Goal: Complete application form: Complete application form

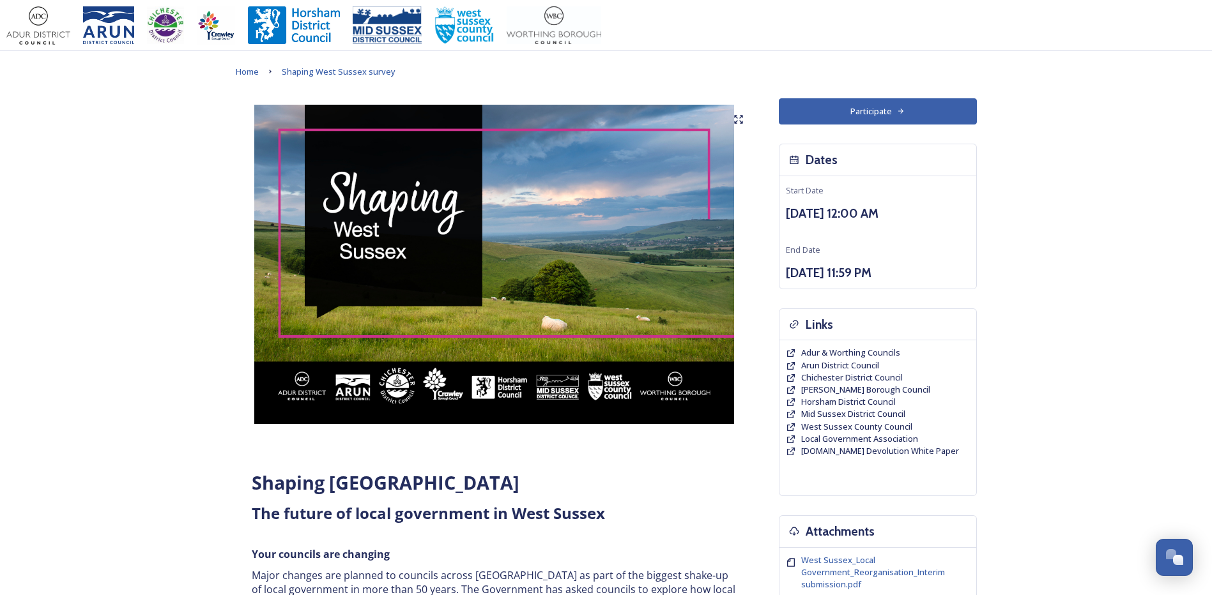
click at [890, 112] on button "Participate" at bounding box center [878, 111] width 198 height 26
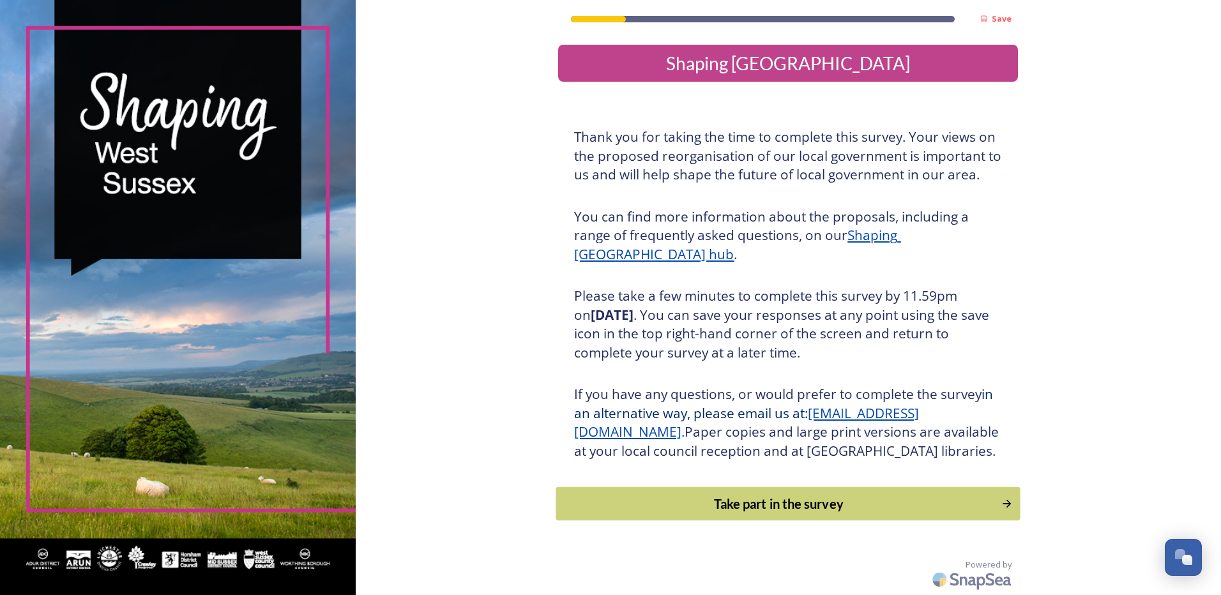
click at [772, 514] on div "Take part in the survey" at bounding box center [779, 503] width 432 height 19
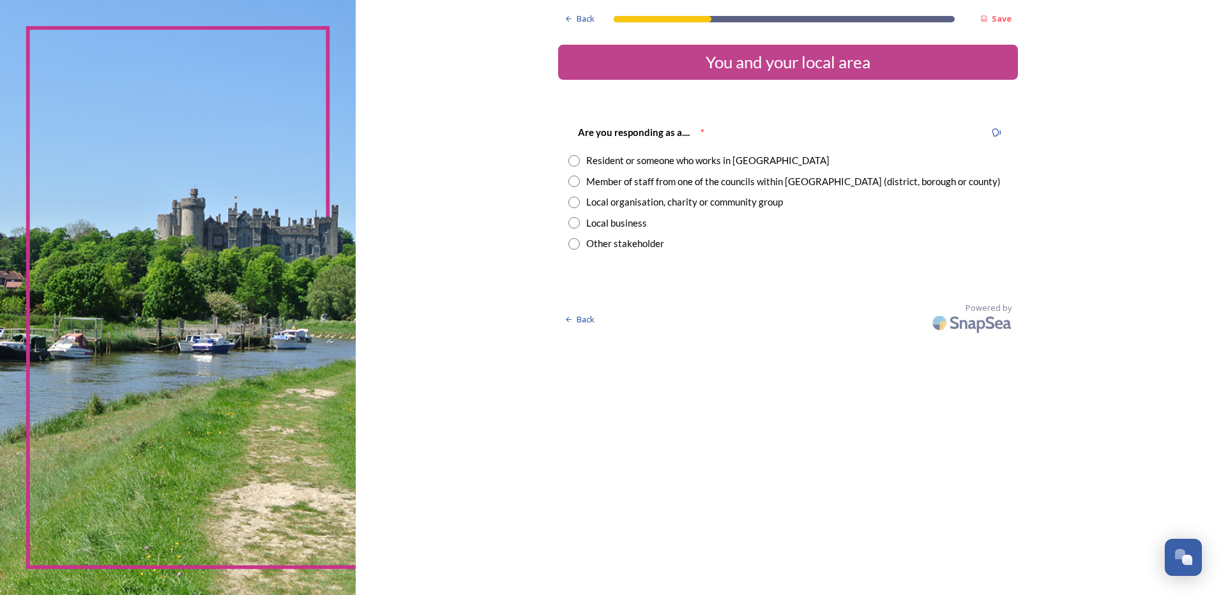
click at [575, 160] on input "radio" at bounding box center [574, 160] width 11 height 11
radio input "true"
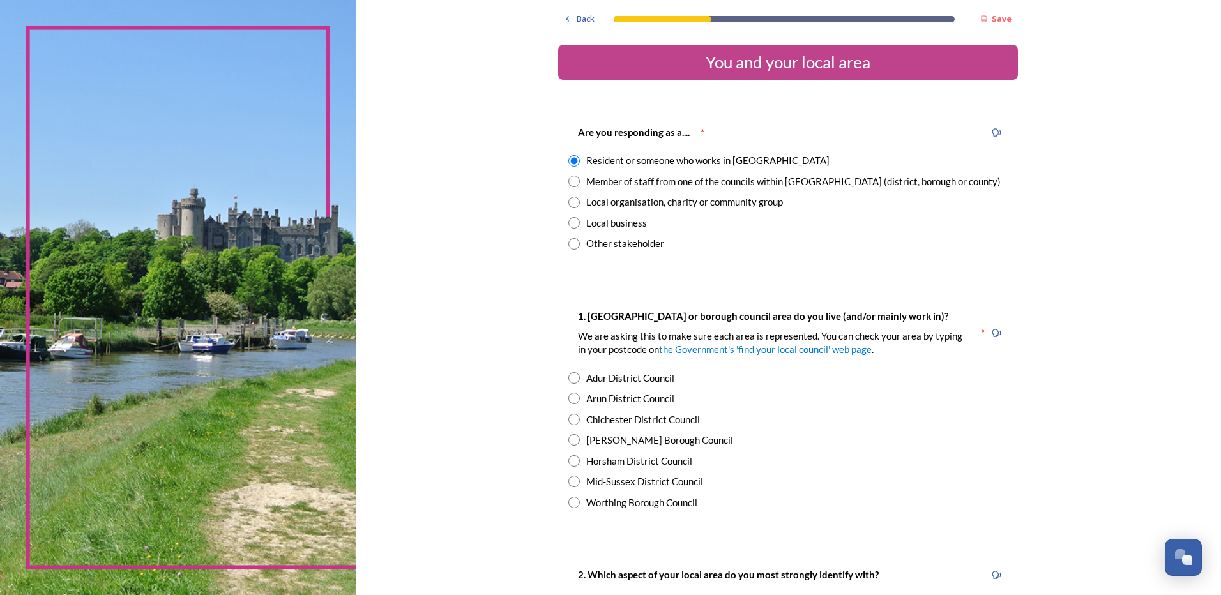
click at [569, 416] on input "radio" at bounding box center [574, 419] width 11 height 11
radio input "true"
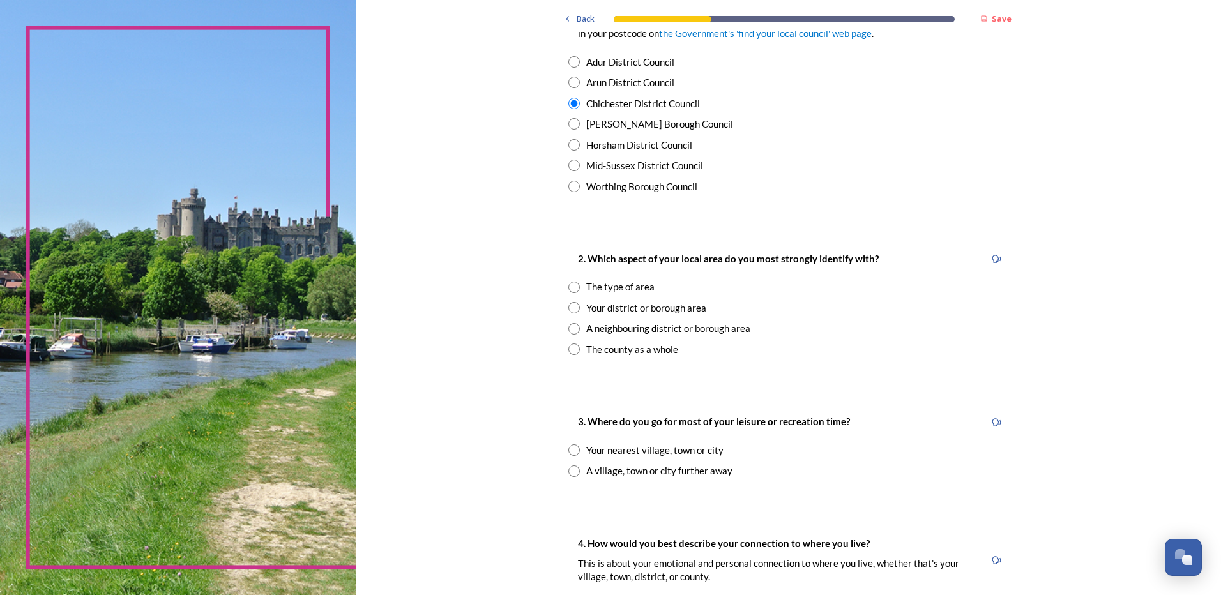
scroll to position [317, 0]
click at [569, 349] on input "radio" at bounding box center [574, 347] width 11 height 11
radio input "true"
click at [569, 443] on div "Your nearest village, town or city" at bounding box center [788, 449] width 439 height 15
radio input "true"
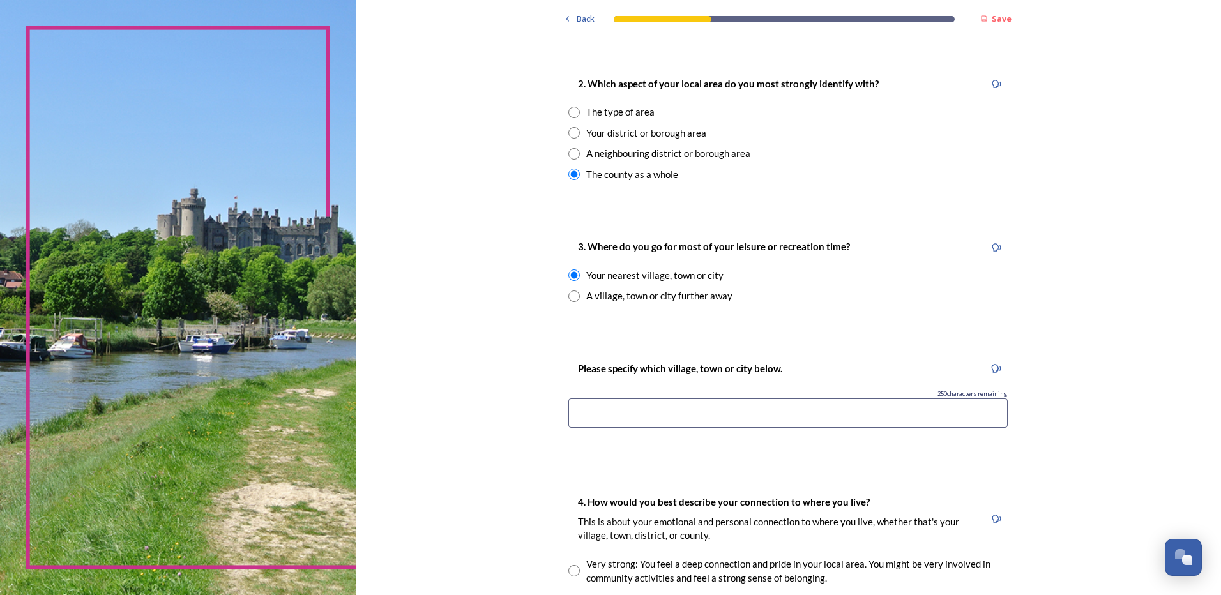
scroll to position [495, 0]
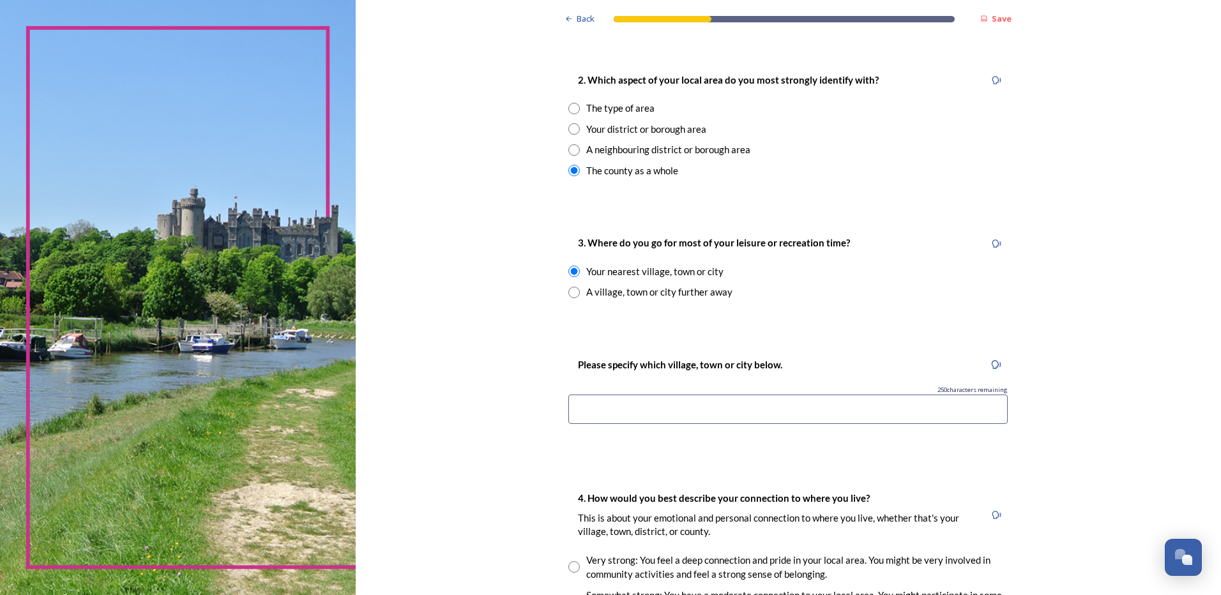
click at [598, 404] on input at bounding box center [788, 409] width 439 height 29
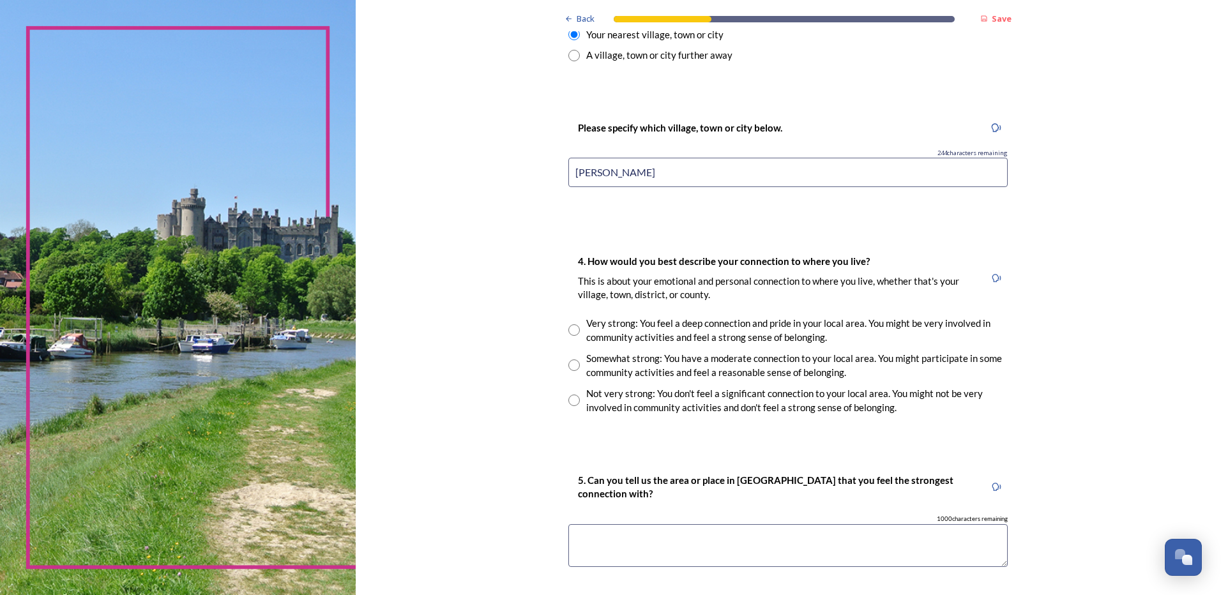
scroll to position [730, 0]
type input "Selsey"
click at [571, 371] on input "radio" at bounding box center [574, 367] width 11 height 11
radio input "true"
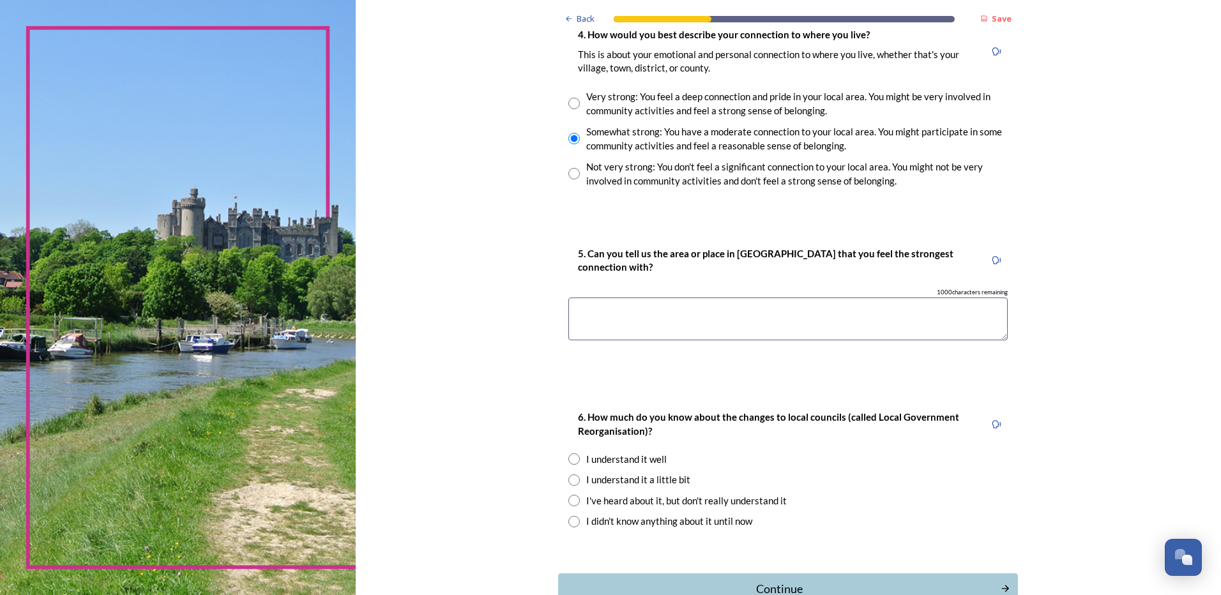
scroll to position [985, 0]
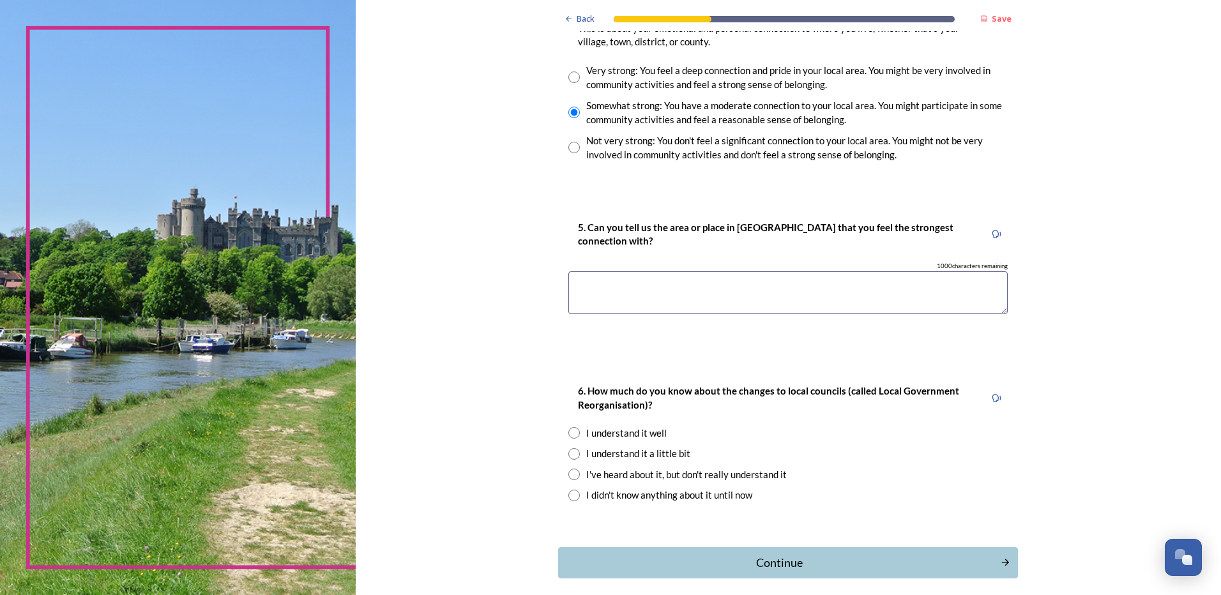
click at [572, 494] on input "radio" at bounding box center [574, 495] width 11 height 11
radio input "true"
click at [767, 563] on div "Continue" at bounding box center [779, 562] width 432 height 17
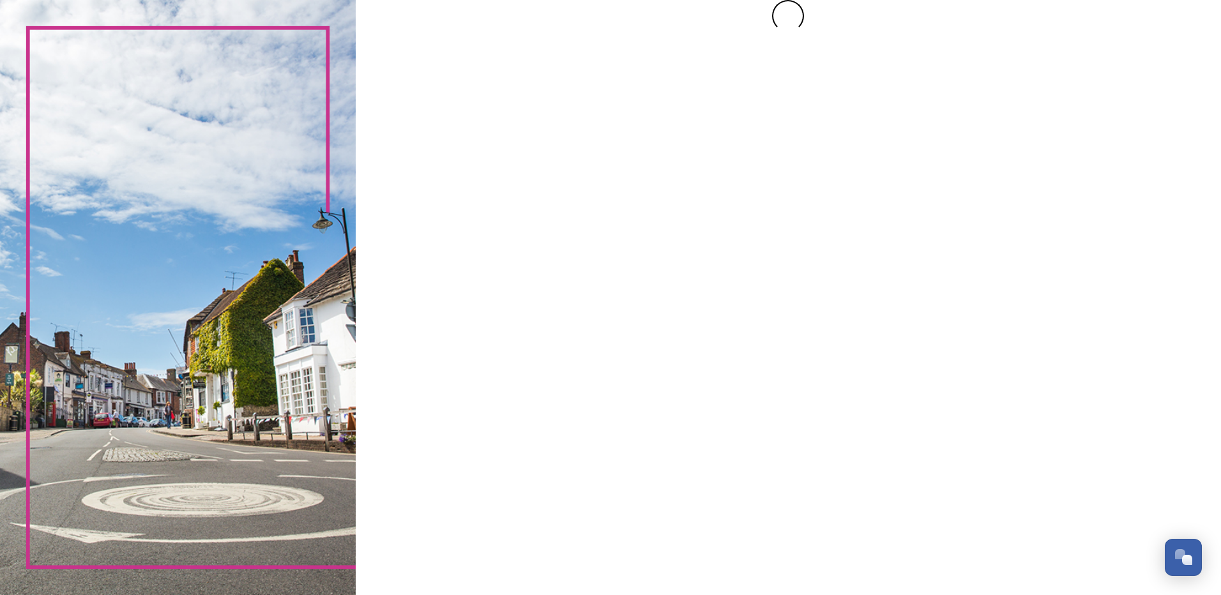
scroll to position [0, 0]
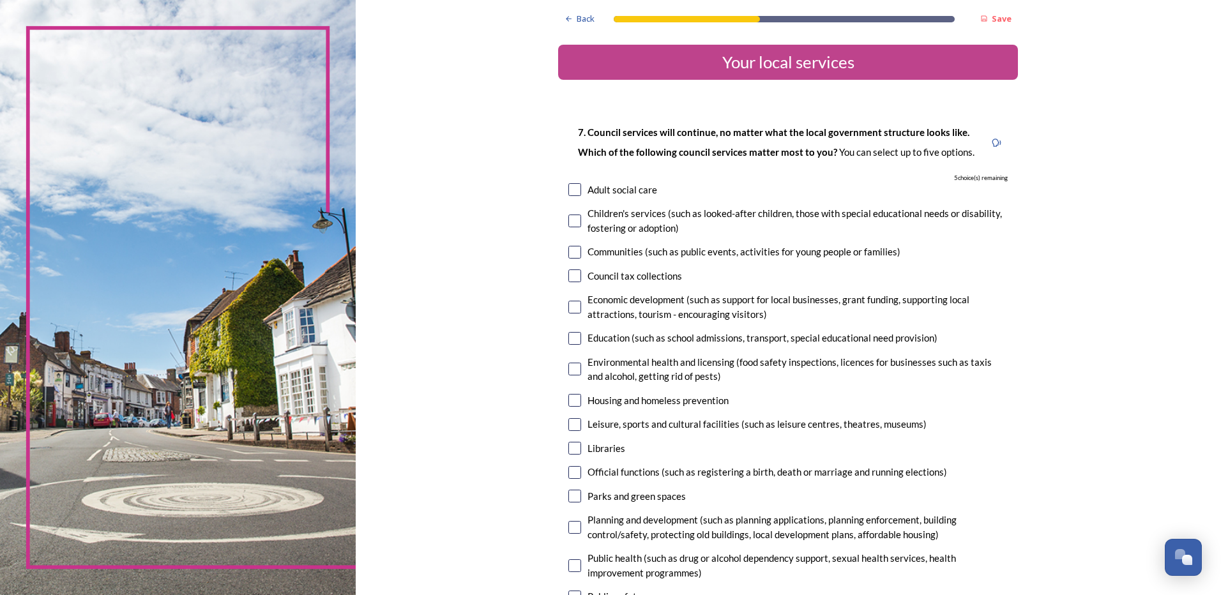
click at [571, 188] on input "checkbox" at bounding box center [575, 189] width 13 height 13
checkbox input "true"
click at [569, 220] on input "checkbox" at bounding box center [575, 221] width 13 height 13
checkbox input "true"
click at [569, 250] on input "checkbox" at bounding box center [575, 252] width 13 height 13
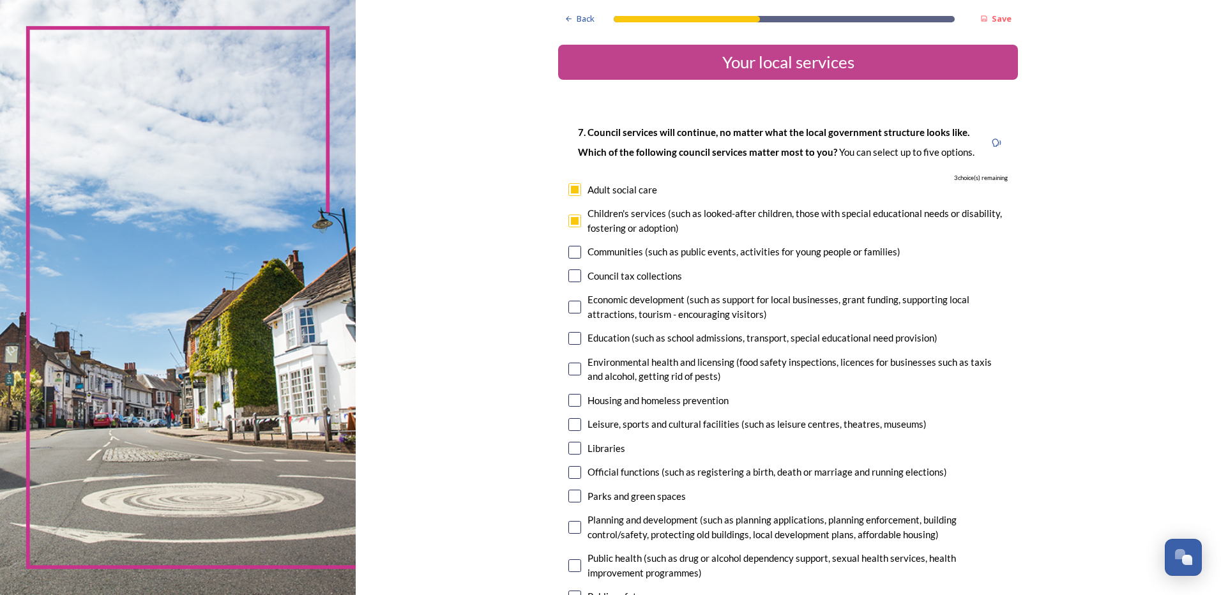
checkbox input "true"
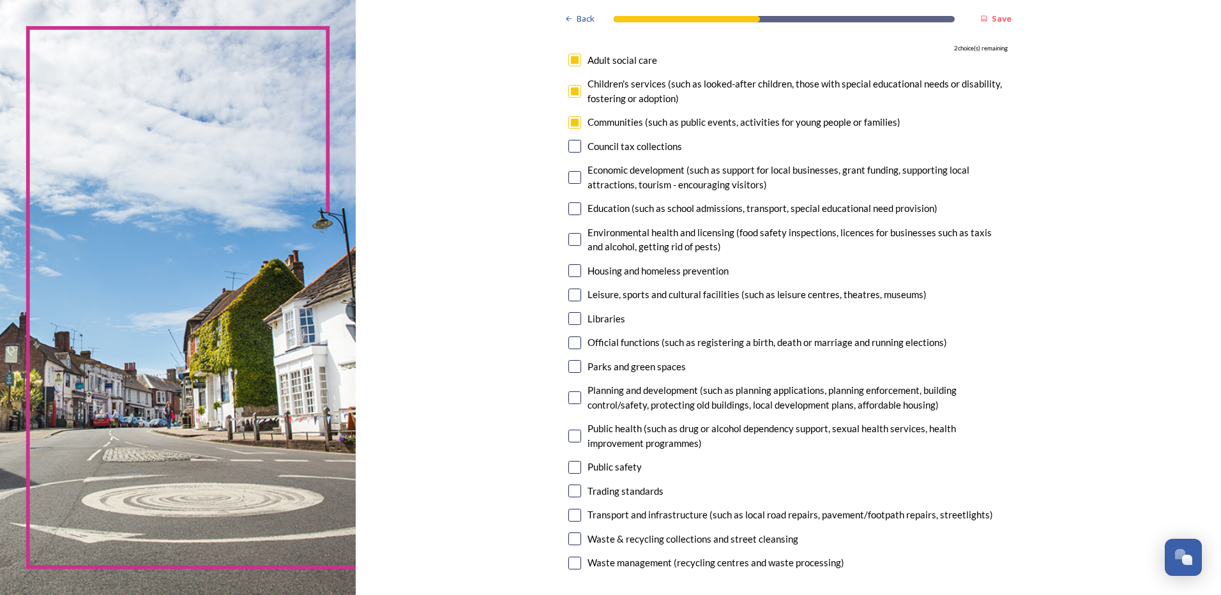
scroll to position [130, 0]
click at [569, 293] on input "checkbox" at bounding box center [575, 295] width 13 height 13
checkbox input "true"
click at [569, 319] on input "checkbox" at bounding box center [575, 318] width 13 height 13
checkbox input "true"
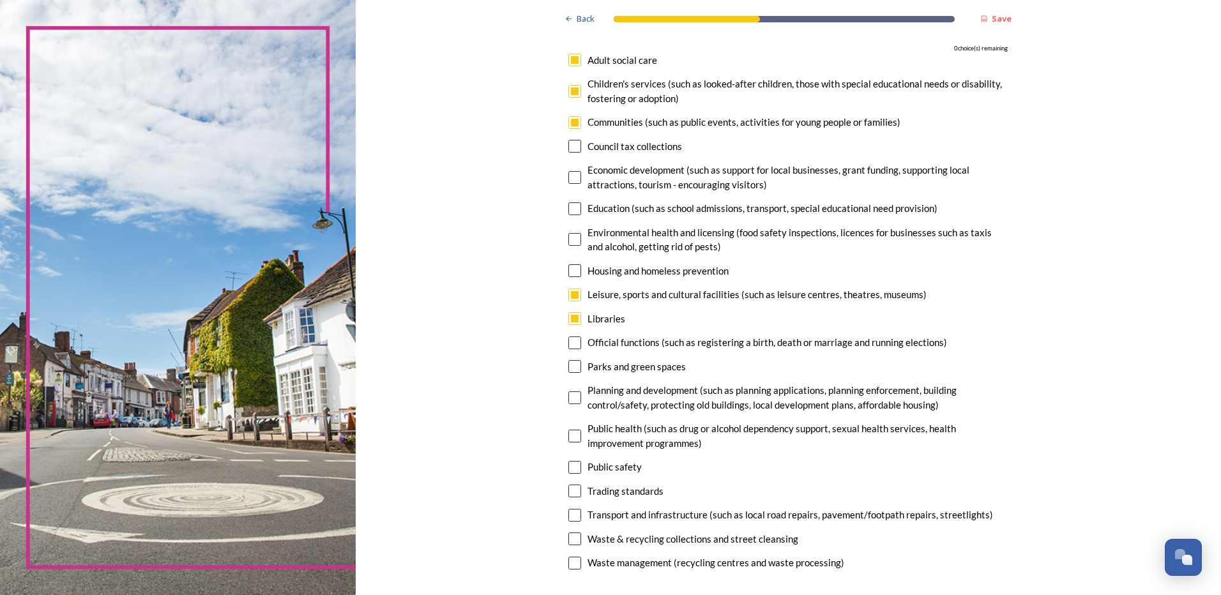
click at [570, 367] on input "checkbox" at bounding box center [575, 366] width 13 height 13
checkbox input "false"
click at [571, 538] on input "checkbox" at bounding box center [575, 539] width 13 height 13
click at [569, 535] on input "checkbox" at bounding box center [575, 539] width 13 height 13
click at [569, 537] on input "checkbox" at bounding box center [575, 539] width 13 height 13
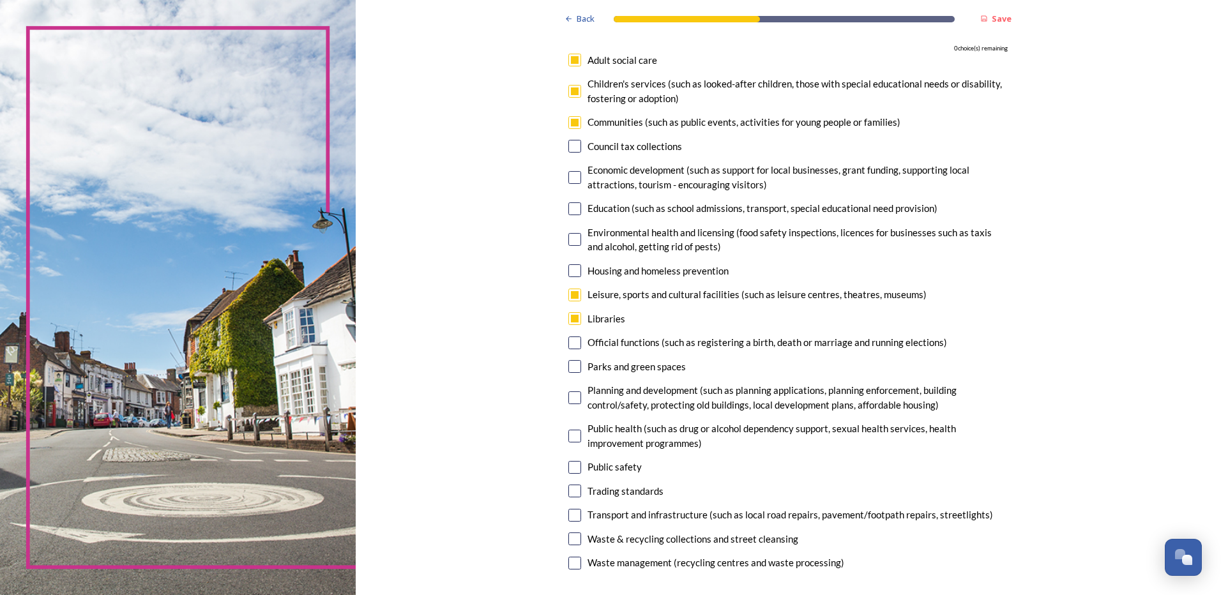
checkbox input "false"
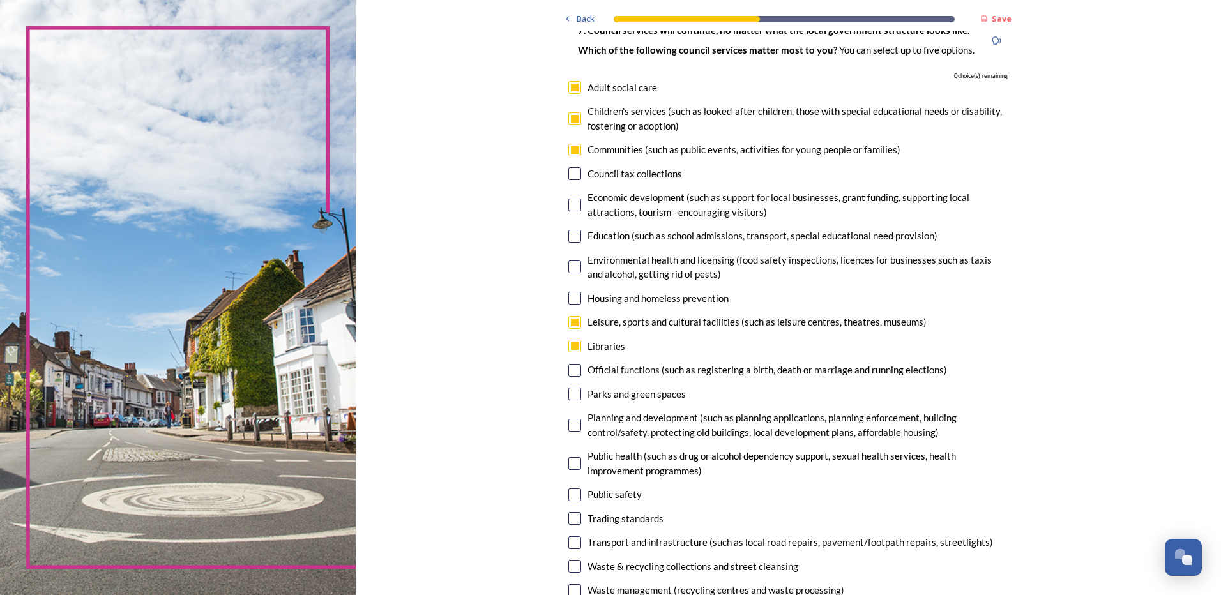
scroll to position [100, 0]
click at [572, 350] on input "checkbox" at bounding box center [575, 348] width 13 height 13
checkbox input "false"
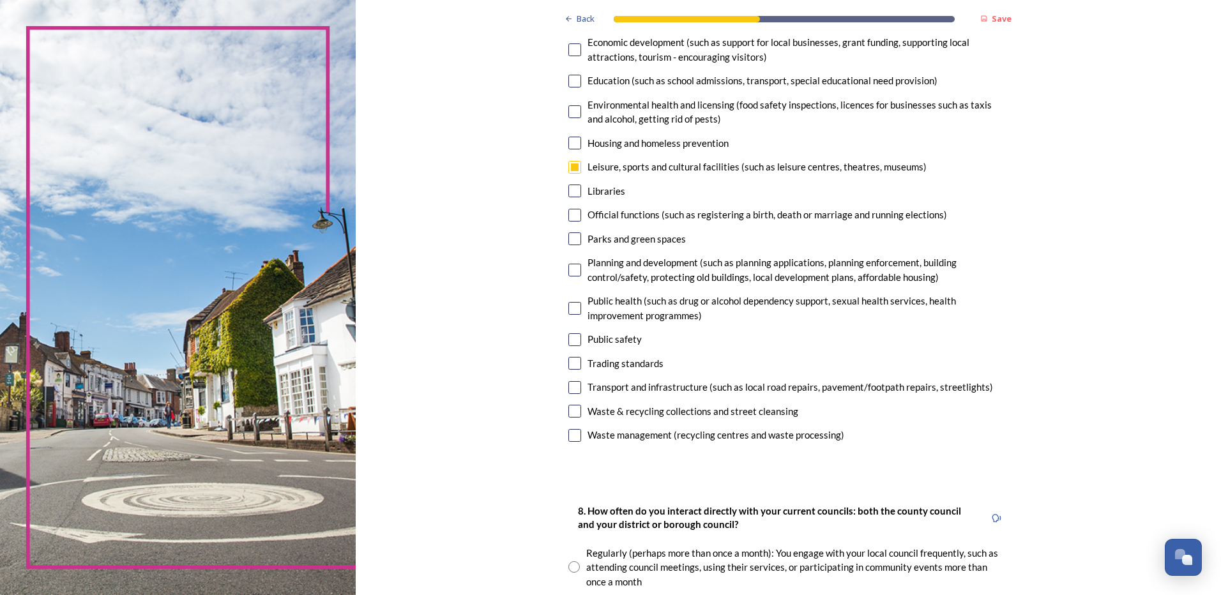
scroll to position [264, 0]
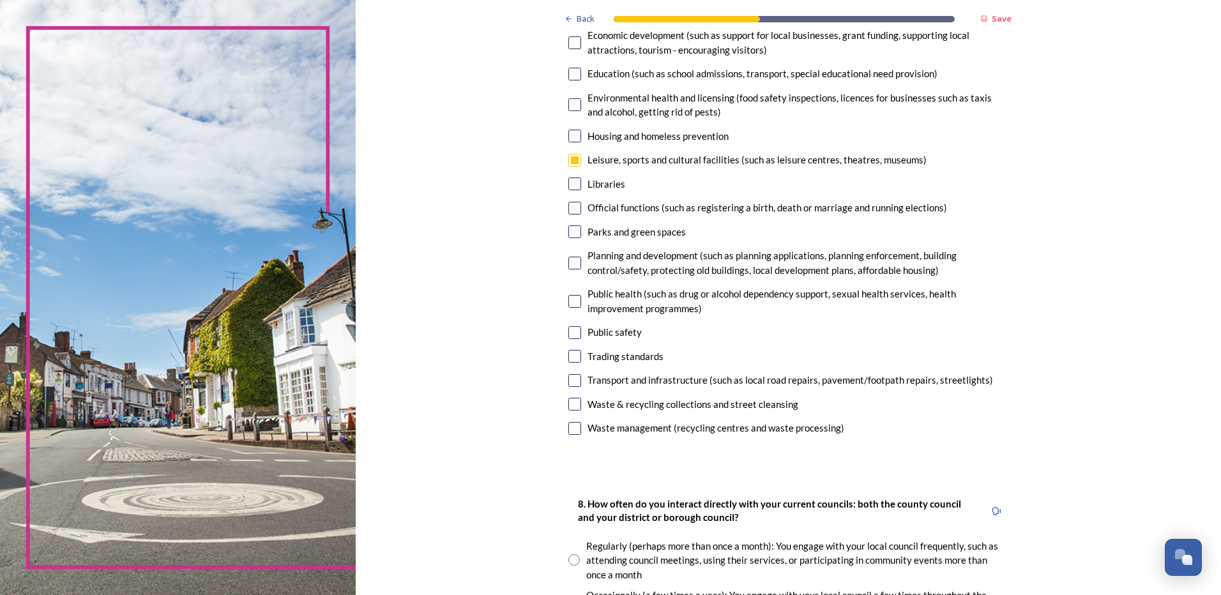
click at [569, 429] on input "checkbox" at bounding box center [575, 428] width 13 height 13
checkbox input "true"
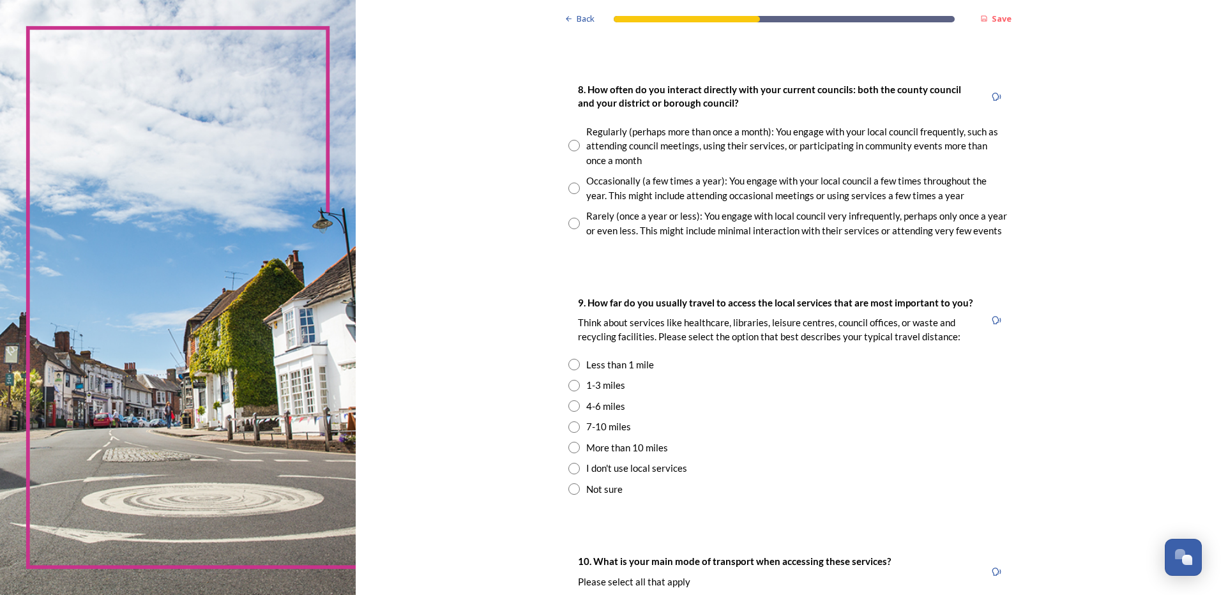
scroll to position [602, 0]
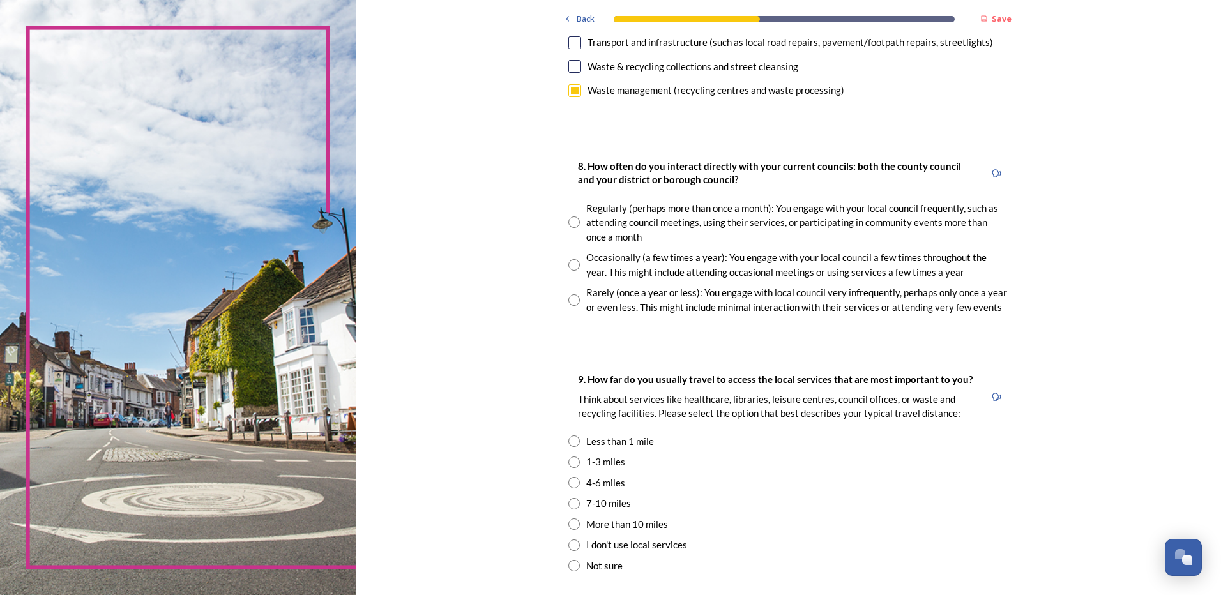
click at [571, 261] on input "radio" at bounding box center [574, 264] width 11 height 11
radio input "true"
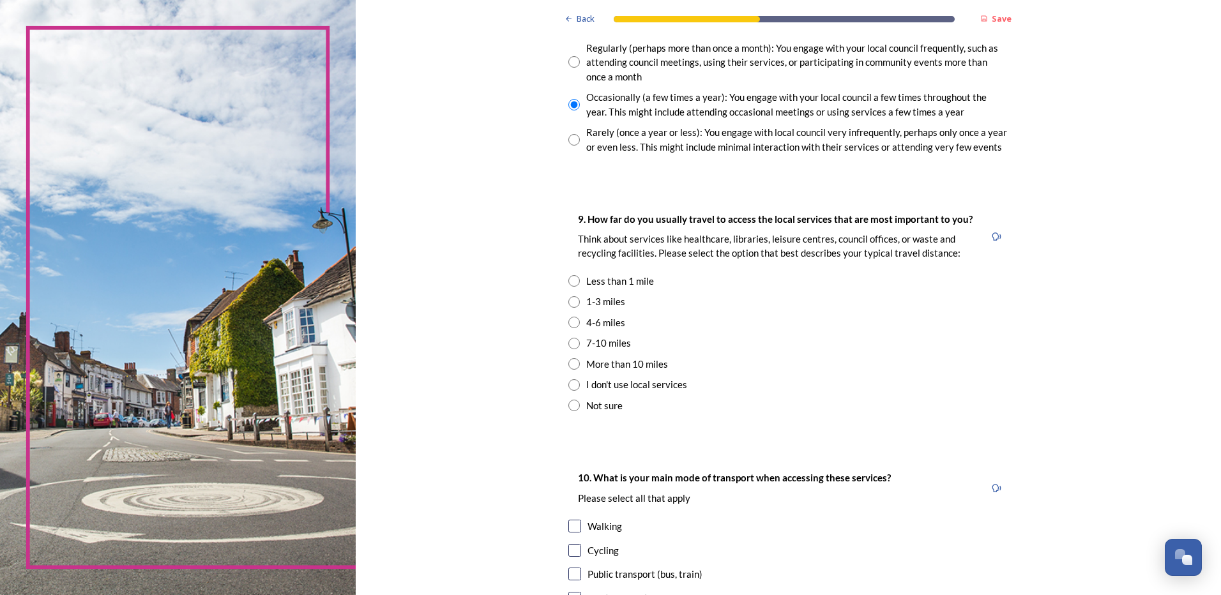
scroll to position [765, 0]
click at [570, 361] on input "radio" at bounding box center [574, 361] width 11 height 11
radio input "true"
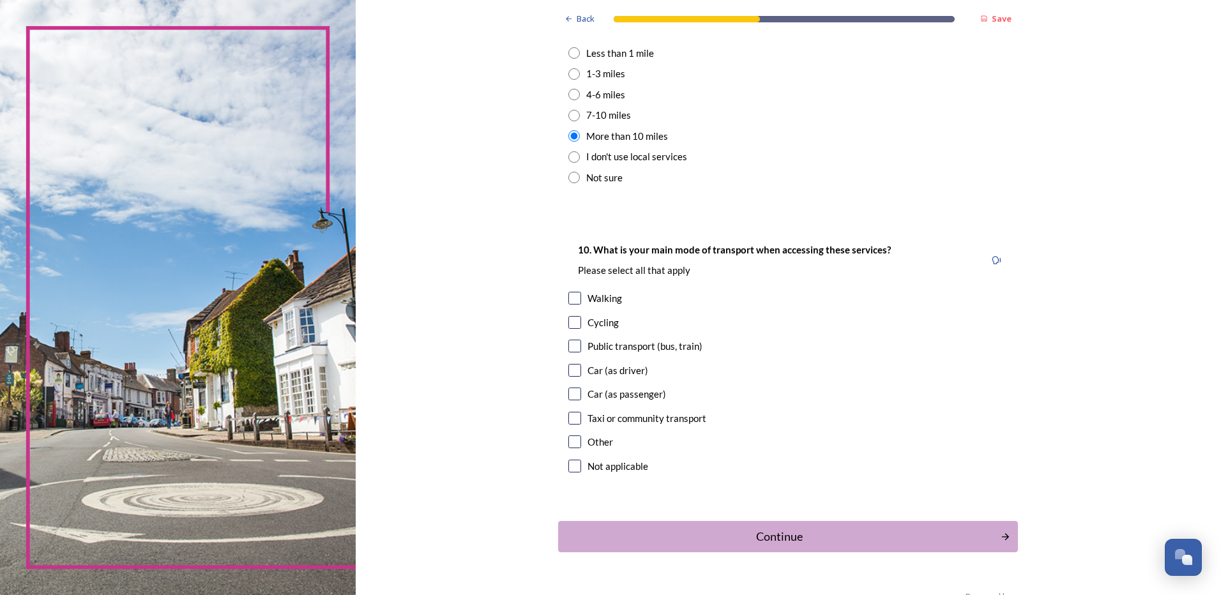
scroll to position [1002, 0]
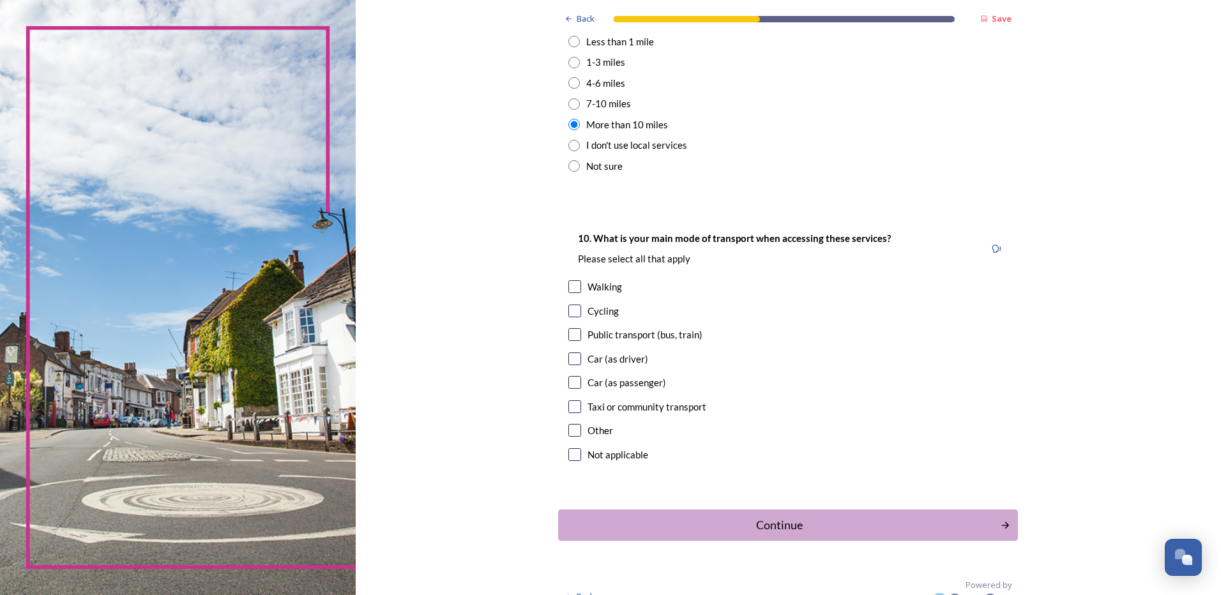
click at [570, 335] on input "checkbox" at bounding box center [575, 334] width 13 height 13
checkbox input "true"
click at [777, 521] on div "Continue" at bounding box center [779, 525] width 432 height 17
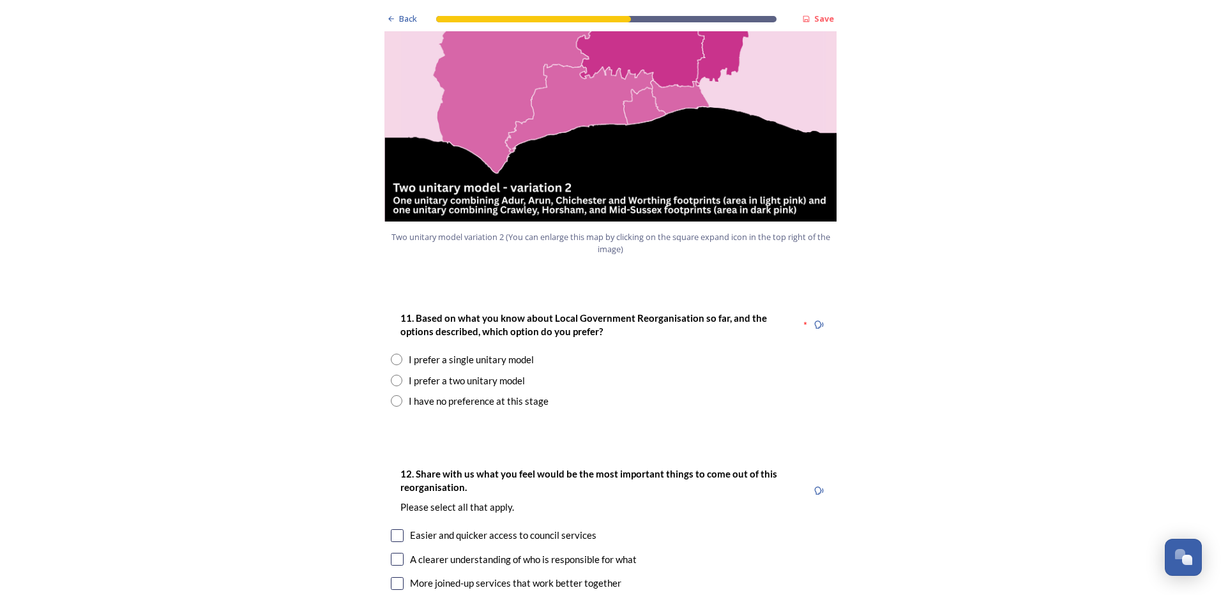
scroll to position [1472, 0]
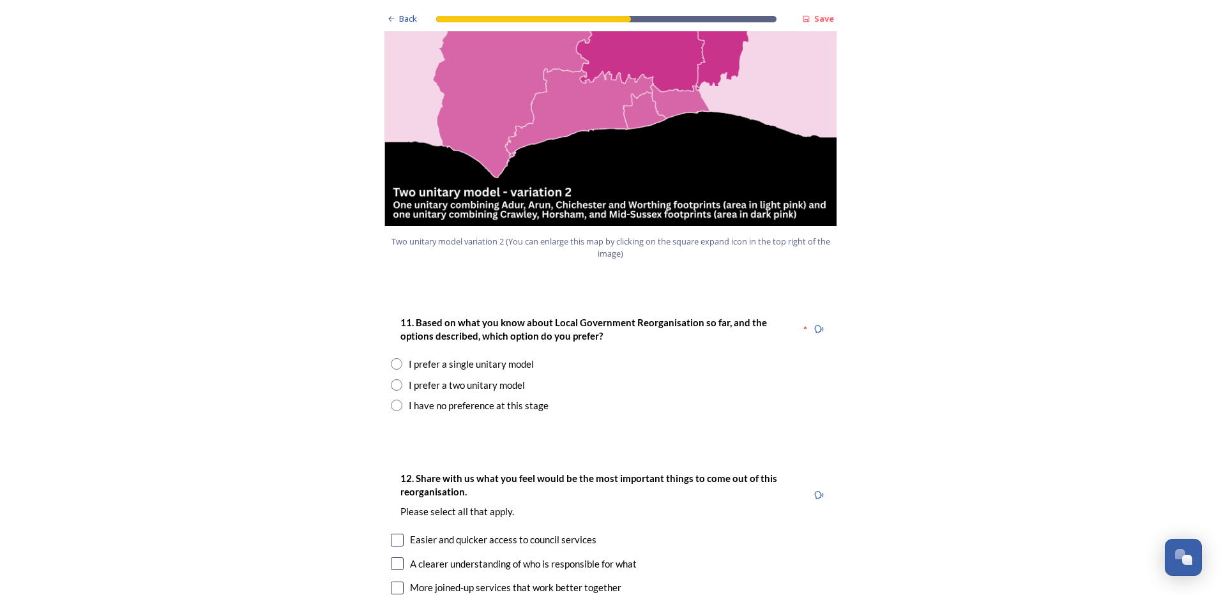
click at [391, 379] on input "radio" at bounding box center [396, 384] width 11 height 11
radio input "true"
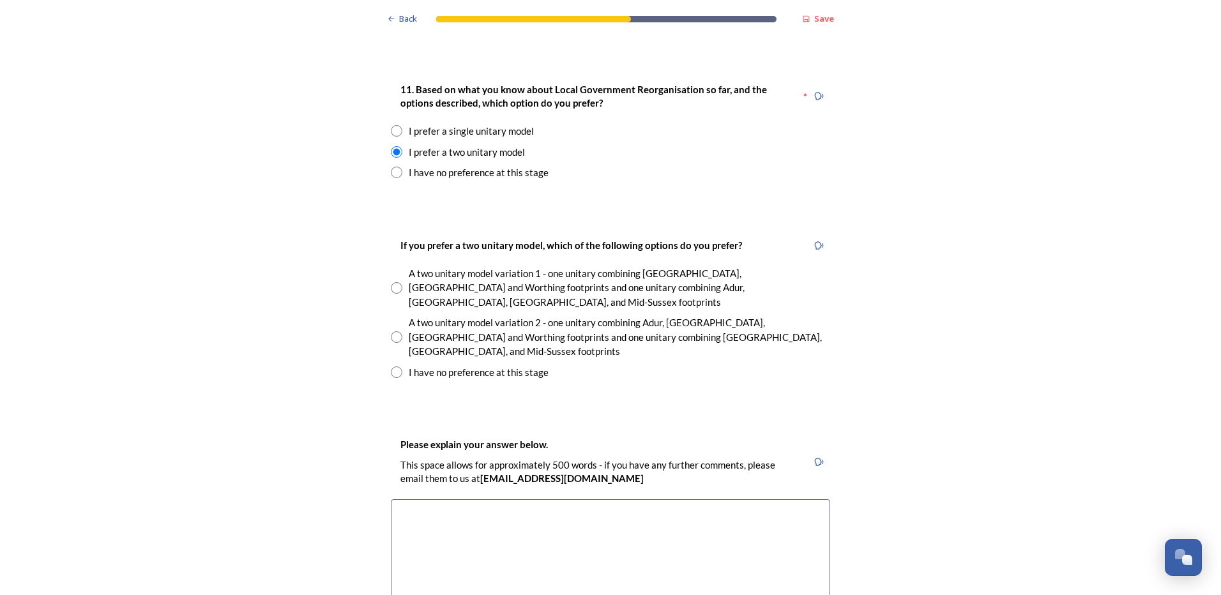
scroll to position [1716, 0]
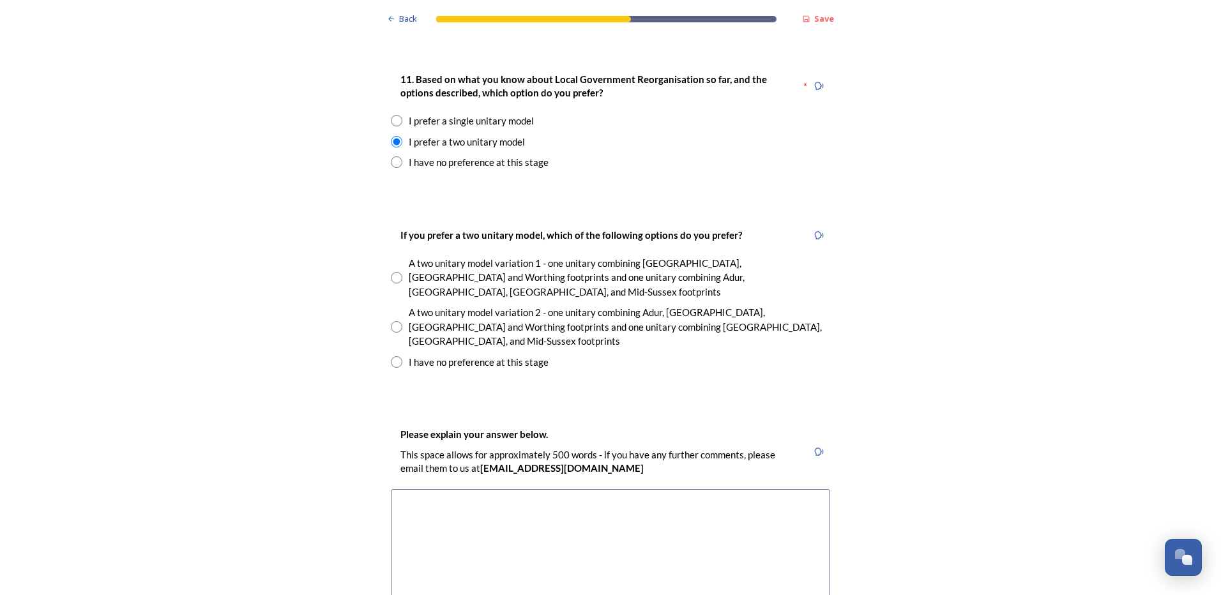
click at [392, 272] on input "radio" at bounding box center [396, 277] width 11 height 11
radio input "true"
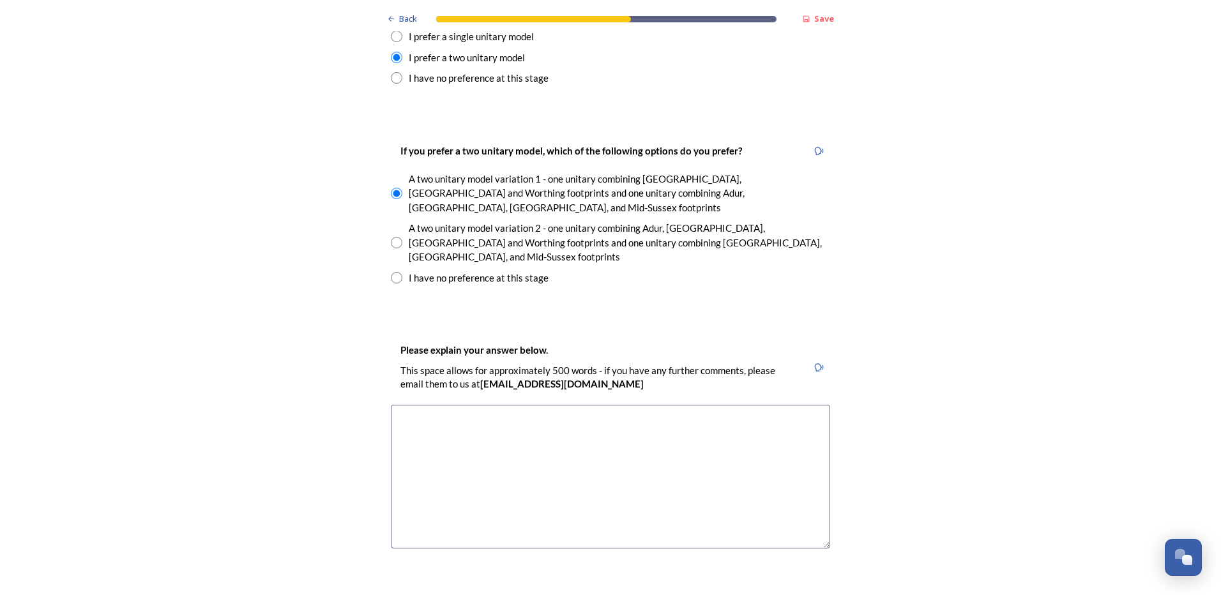
scroll to position [1795, 0]
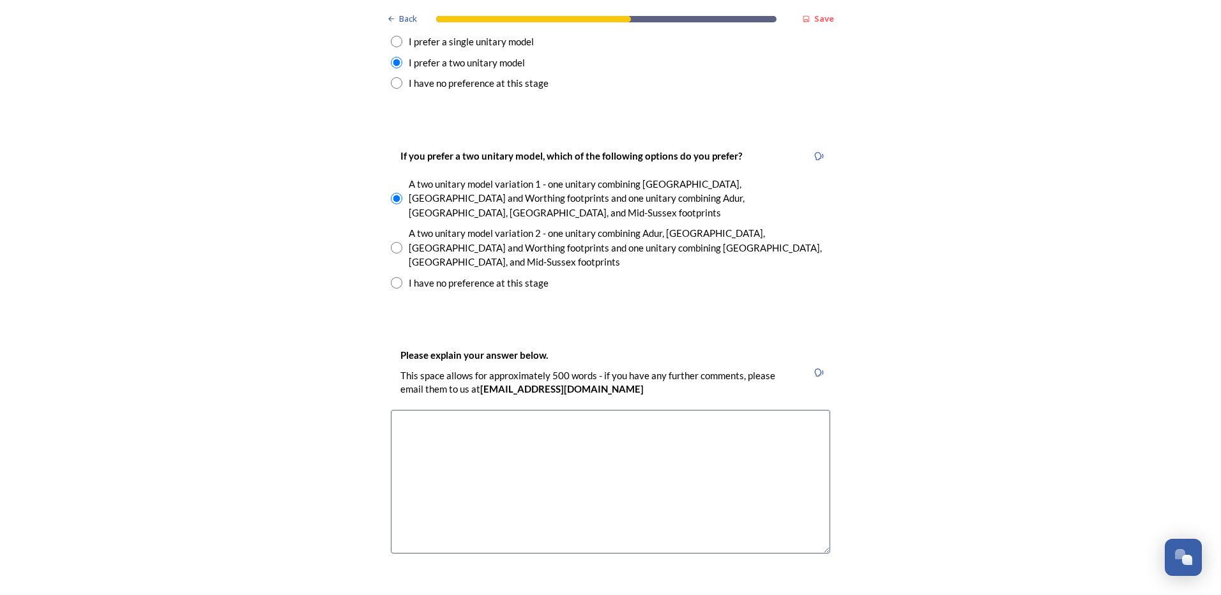
click at [393, 277] on input "radio" at bounding box center [396, 282] width 11 height 11
radio input "true"
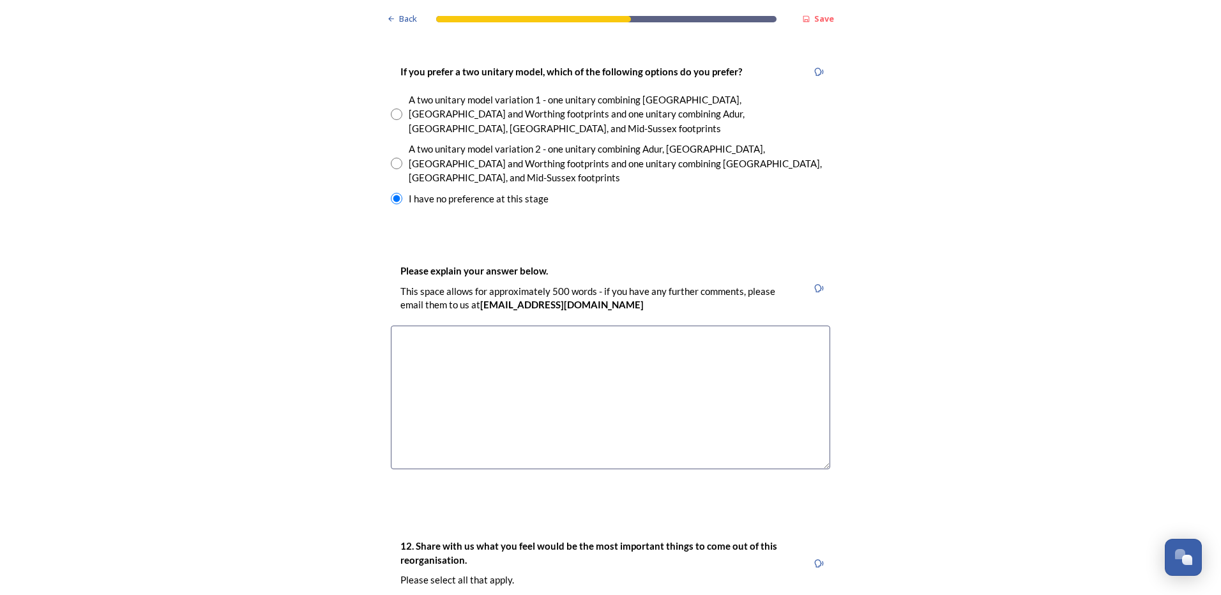
scroll to position [1780, 0]
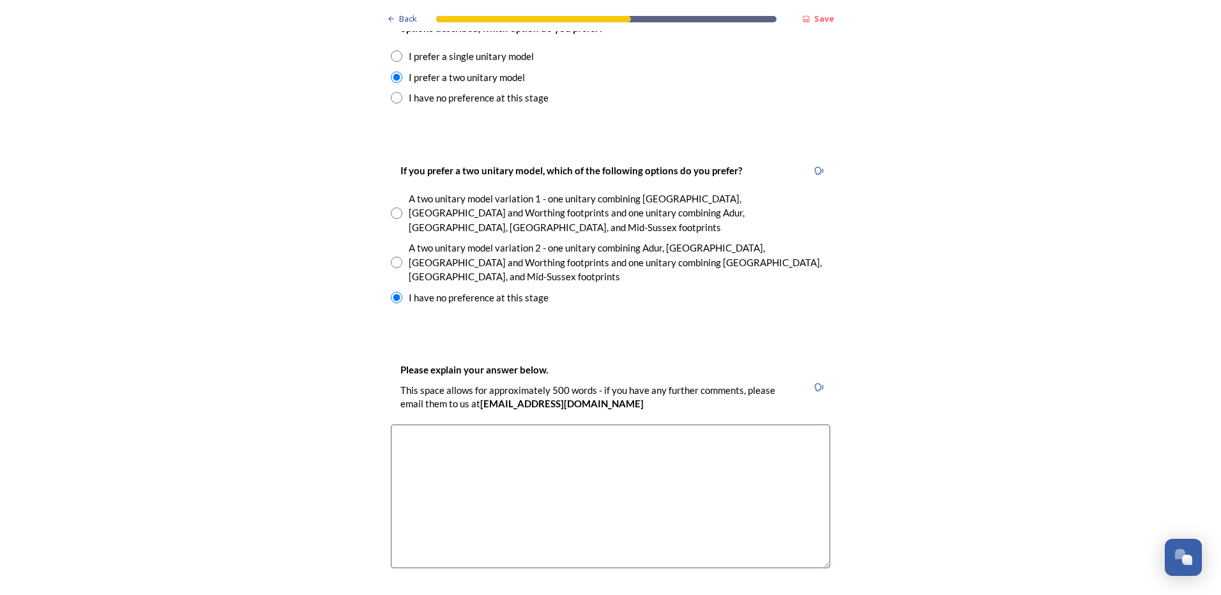
click at [411, 425] on textarea at bounding box center [610, 497] width 439 height 144
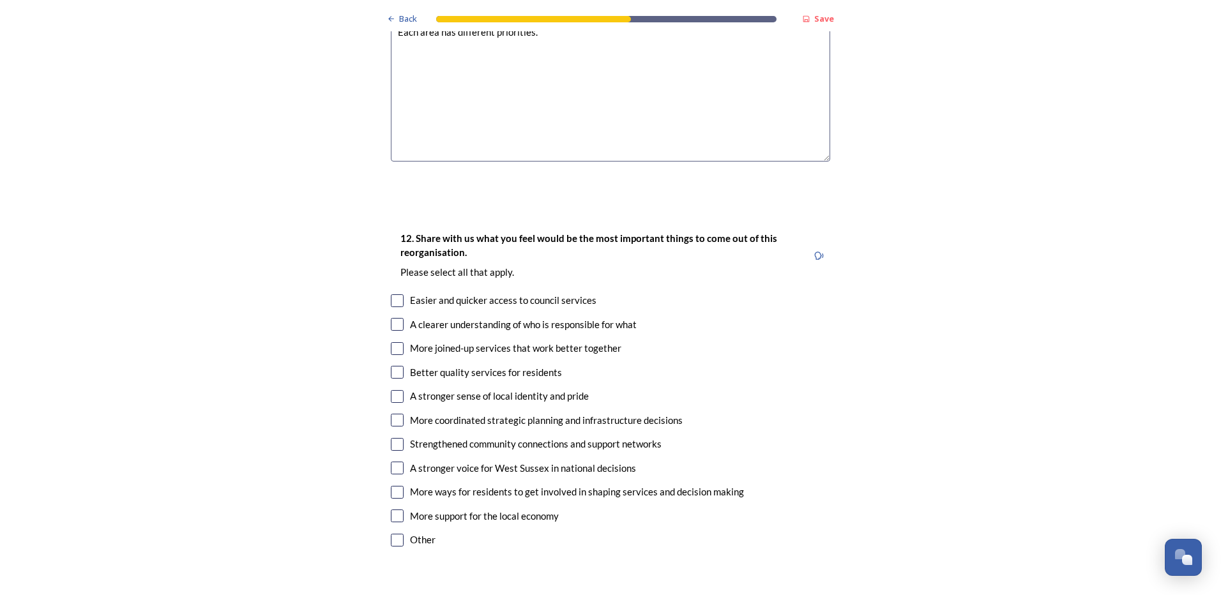
scroll to position [2227, 0]
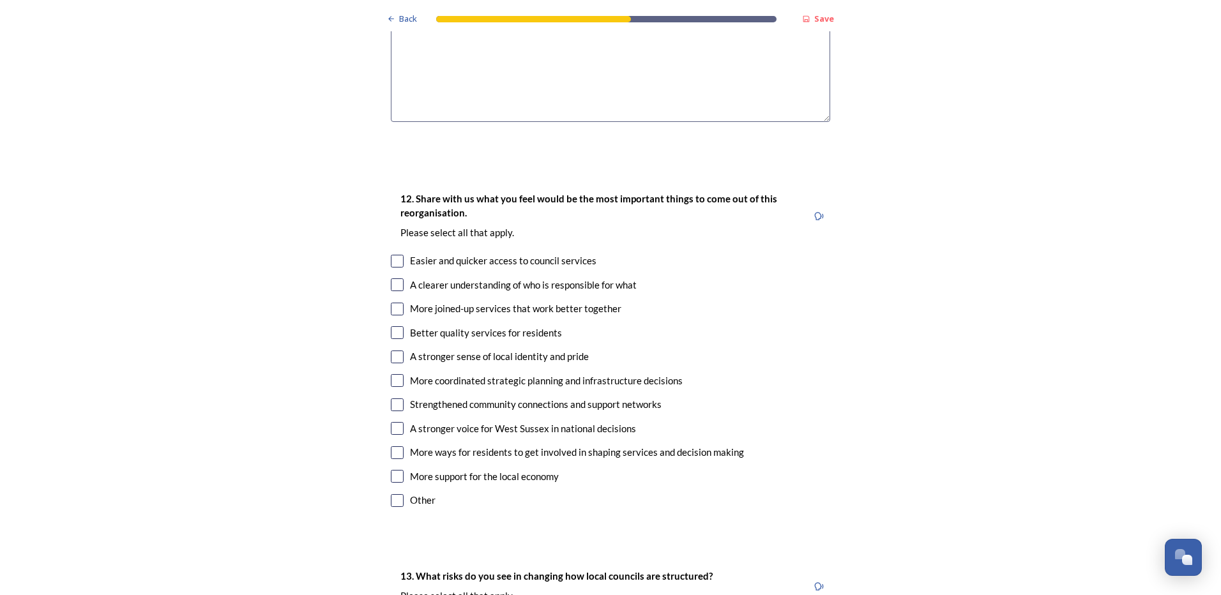
type textarea "Each area has different priorities."
click at [395, 303] on input "checkbox" at bounding box center [397, 309] width 13 height 13
checkbox input "true"
click at [391, 422] on input "checkbox" at bounding box center [397, 428] width 13 height 13
checkbox input "true"
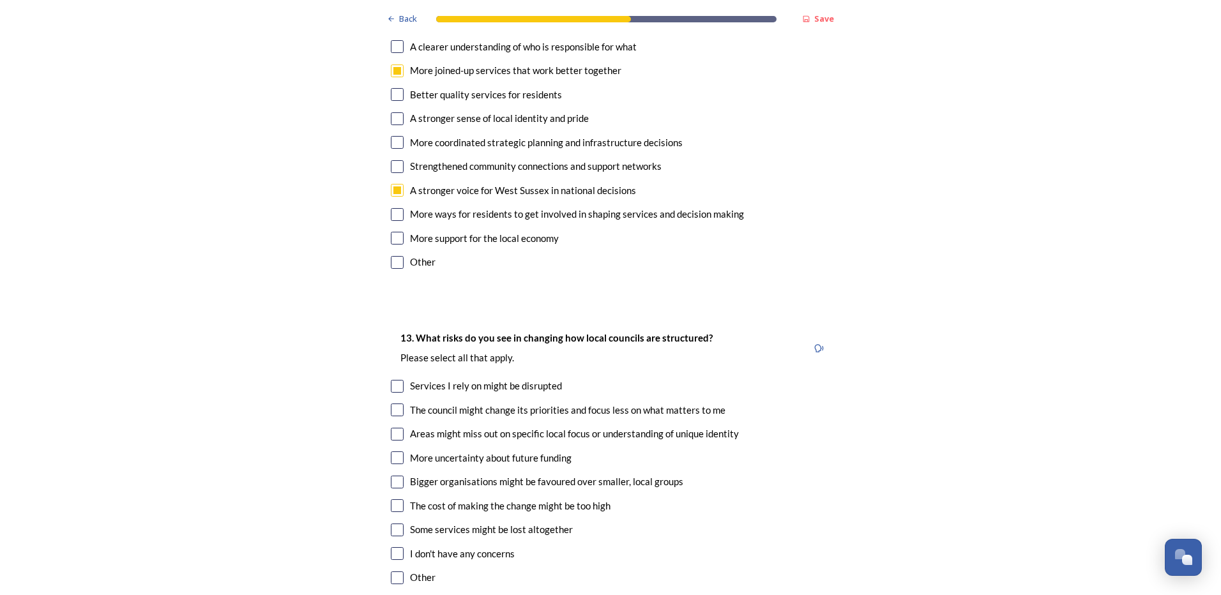
scroll to position [2485, 0]
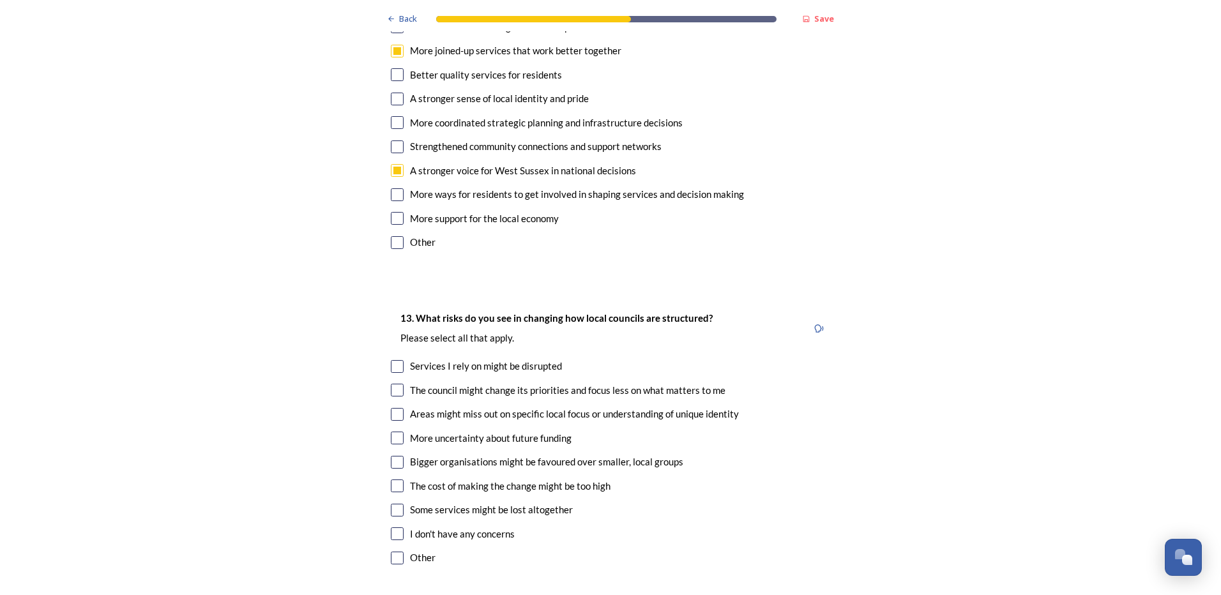
click at [392, 456] on input "checkbox" at bounding box center [397, 462] width 13 height 13
checkbox input "true"
click at [391, 504] on input "checkbox" at bounding box center [397, 510] width 13 height 13
checkbox input "true"
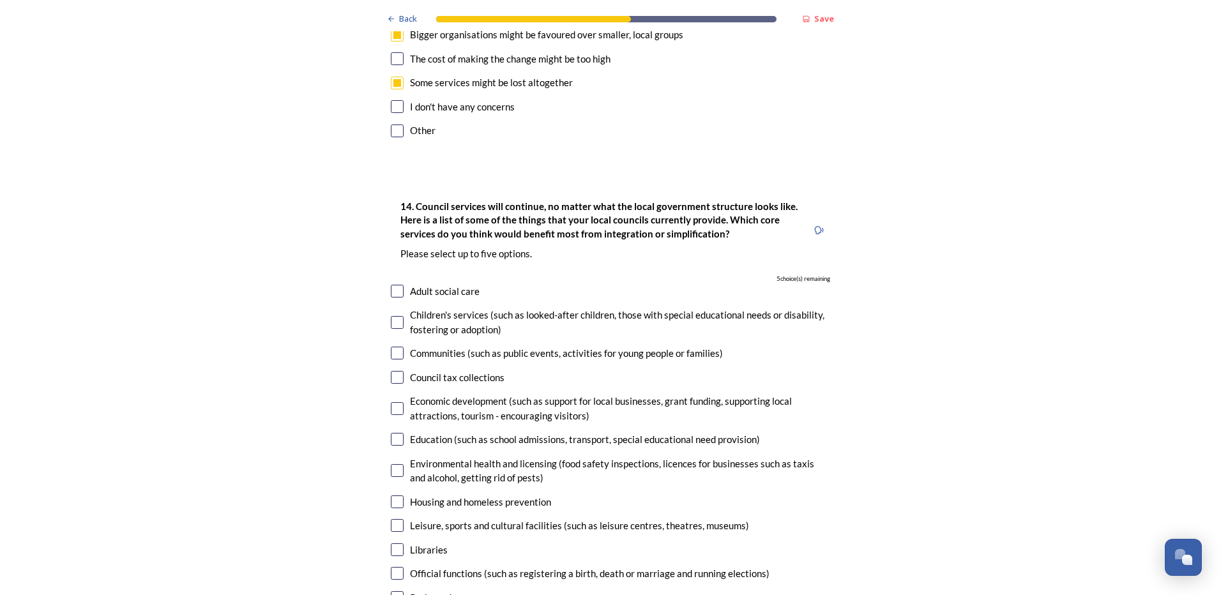
scroll to position [2917, 0]
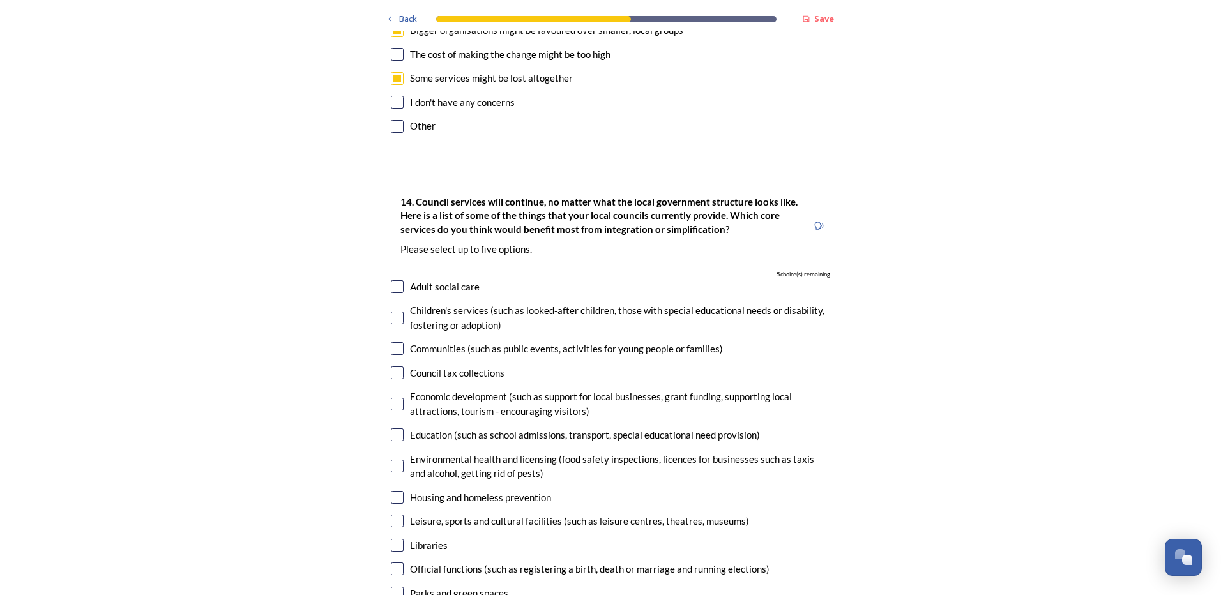
click at [394, 342] on input "checkbox" at bounding box center [397, 348] width 13 height 13
checkbox input "true"
click at [395, 398] on input "checkbox" at bounding box center [397, 404] width 13 height 13
checkbox input "true"
click at [392, 491] on input "checkbox" at bounding box center [397, 497] width 13 height 13
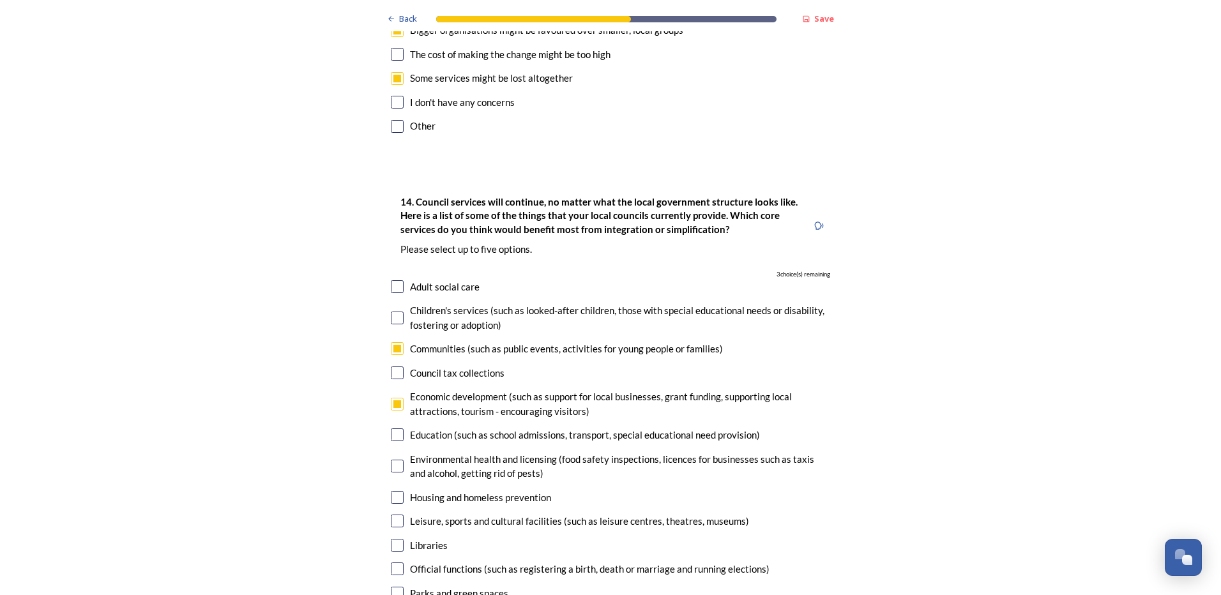
checkbox input "true"
click at [391, 515] on input "checkbox" at bounding box center [397, 521] width 13 height 13
checkbox input "true"
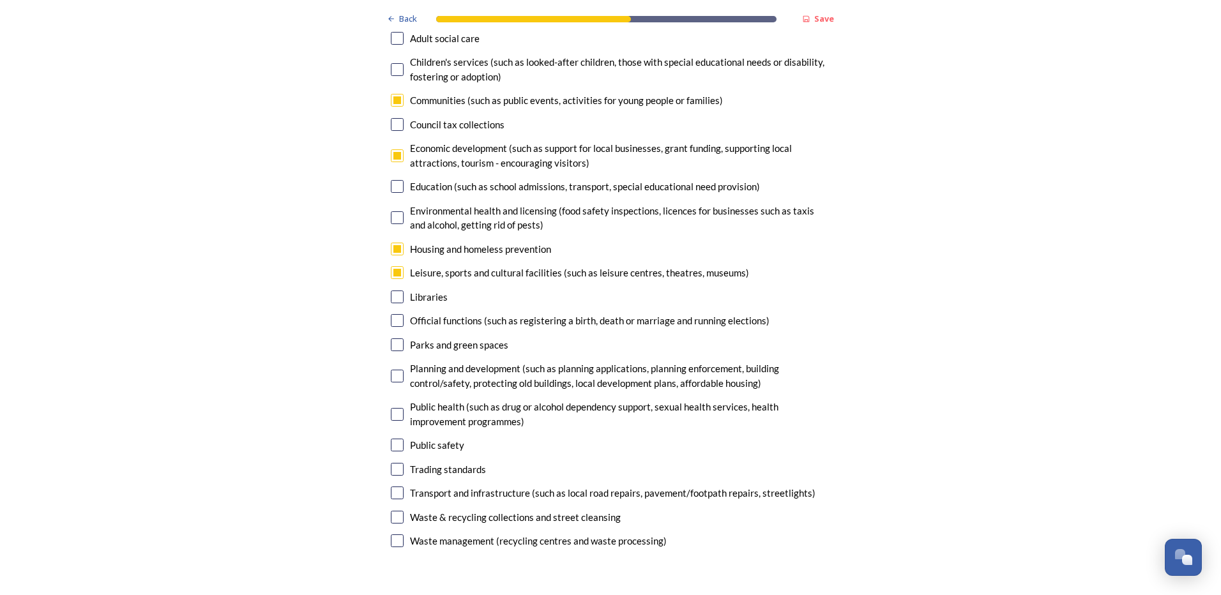
scroll to position [3190, 0]
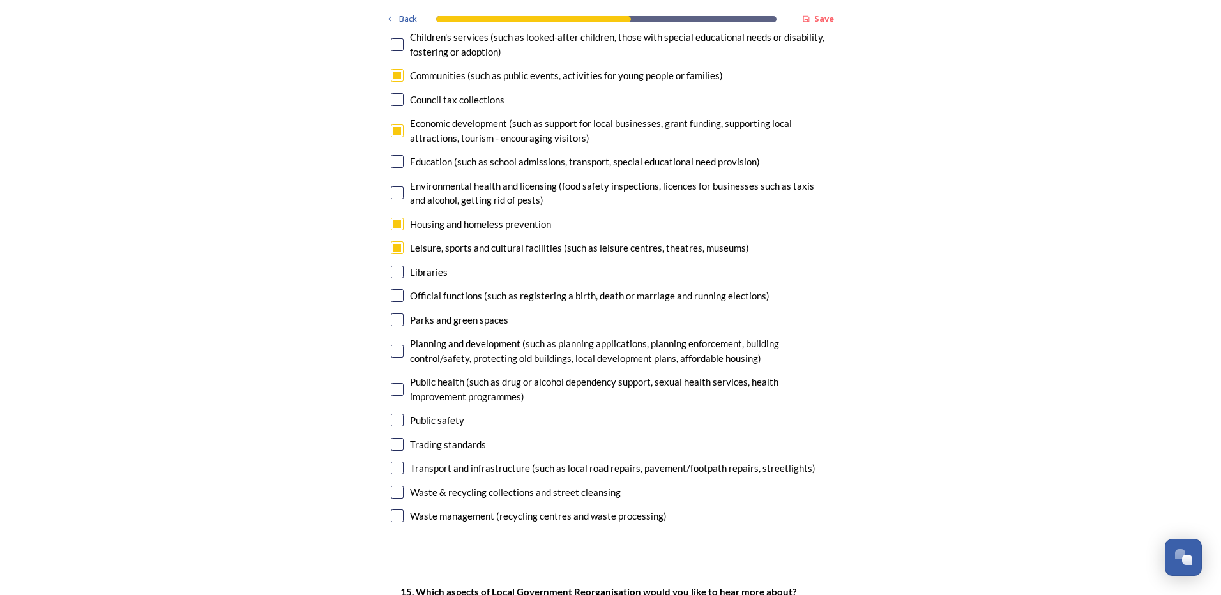
click at [393, 383] on input "checkbox" at bounding box center [397, 389] width 13 height 13
checkbox input "true"
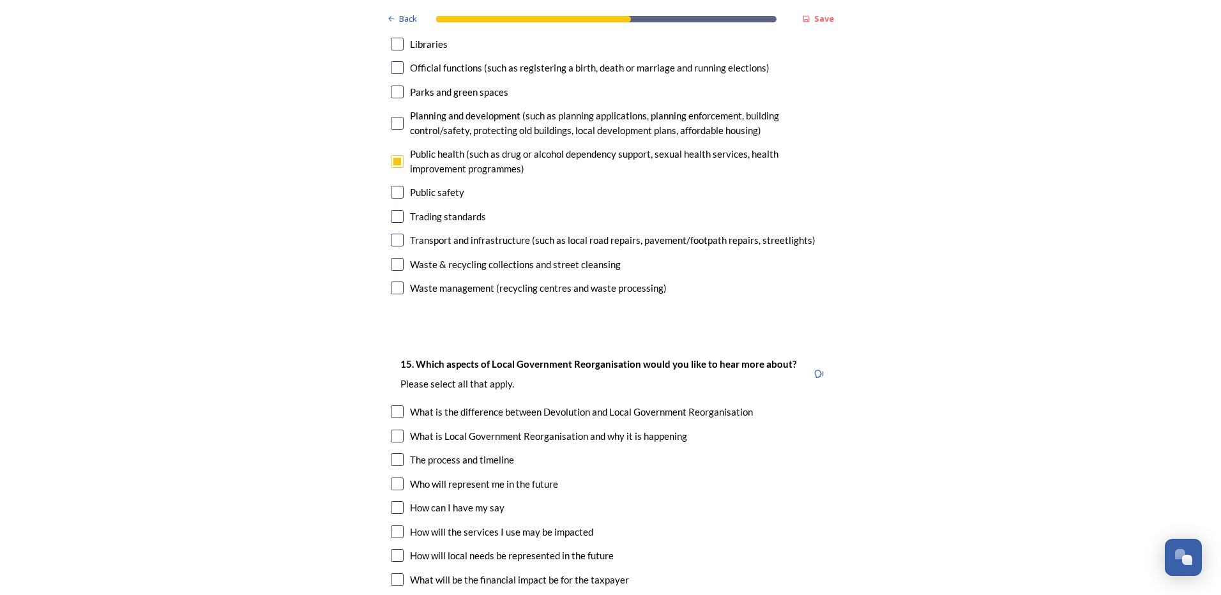
scroll to position [3443, 0]
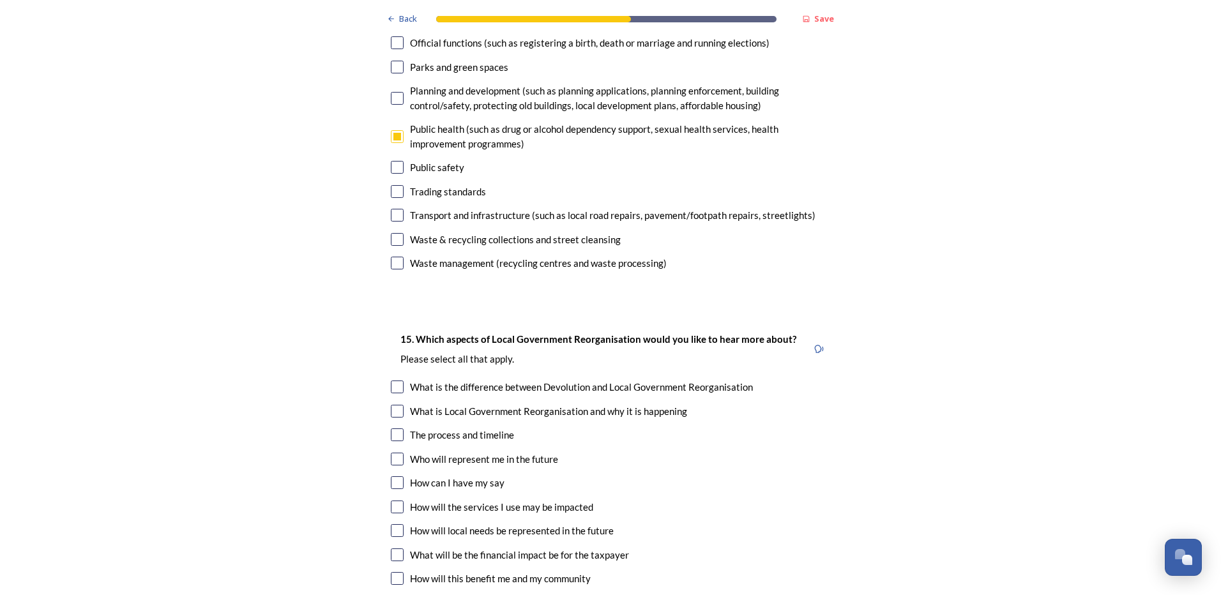
click at [394, 381] on input "checkbox" at bounding box center [397, 387] width 13 height 13
checkbox input "true"
click at [392, 429] on input "checkbox" at bounding box center [397, 435] width 13 height 13
checkbox input "true"
click at [391, 453] on input "checkbox" at bounding box center [397, 459] width 13 height 13
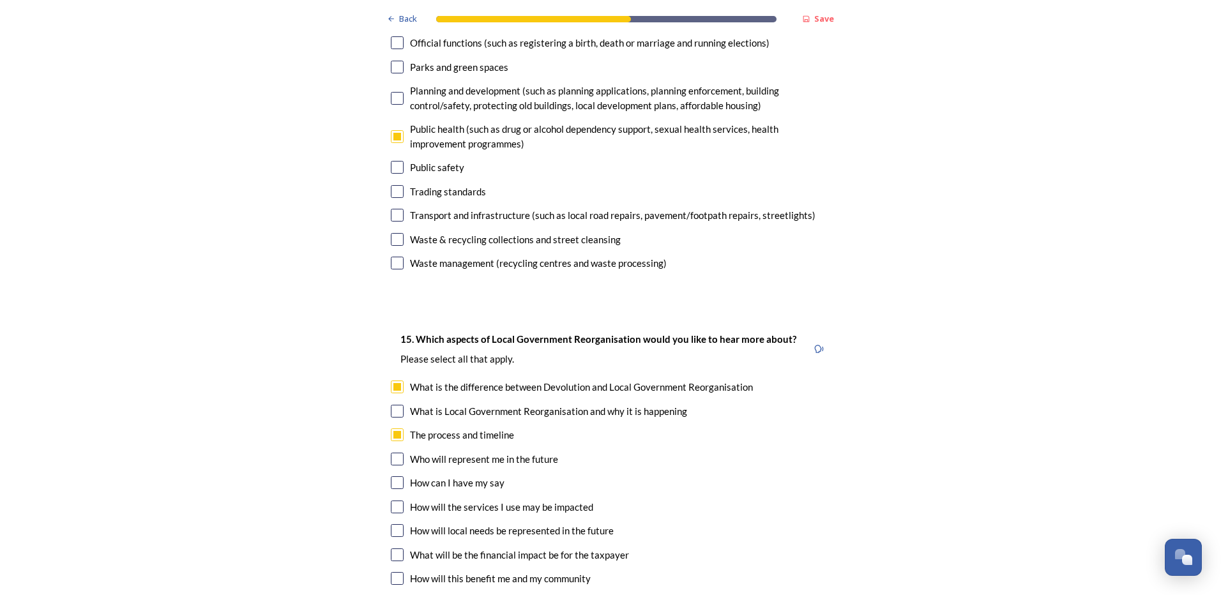
checkbox input "true"
click at [393, 477] on input "checkbox" at bounding box center [397, 483] width 13 height 13
checkbox input "true"
click at [391, 501] on input "checkbox" at bounding box center [397, 507] width 13 height 13
checkbox input "true"
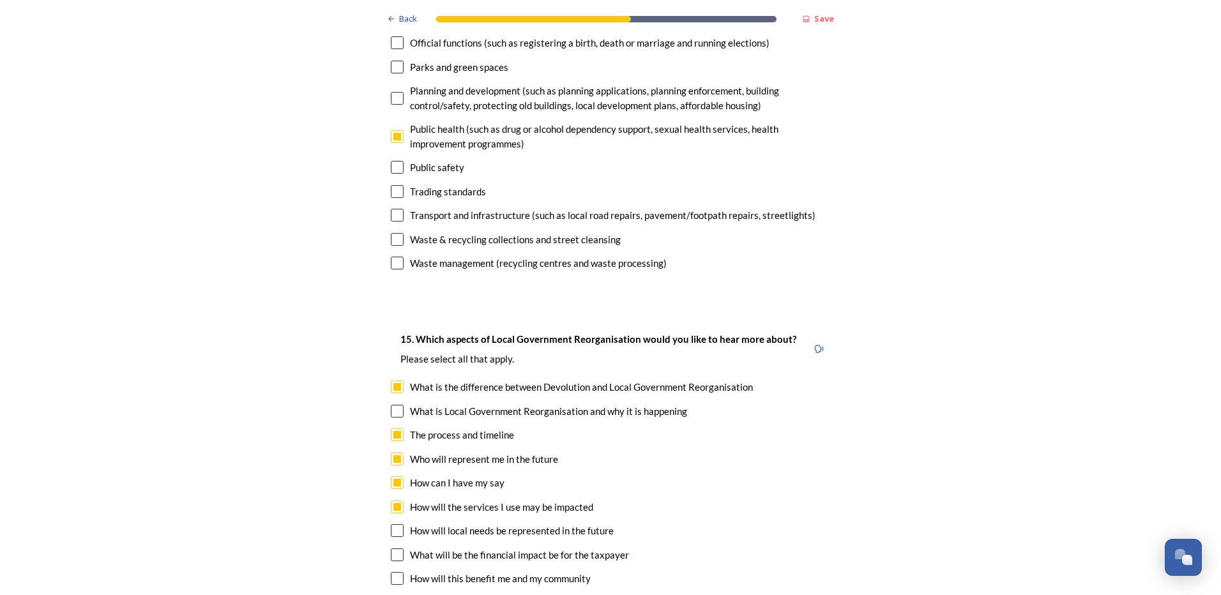
click at [393, 524] on input "checkbox" at bounding box center [397, 530] width 13 height 13
checkbox input "true"
click at [391, 549] on input "checkbox" at bounding box center [397, 555] width 13 height 13
checkbox input "true"
click at [395, 572] on input "checkbox" at bounding box center [397, 578] width 13 height 13
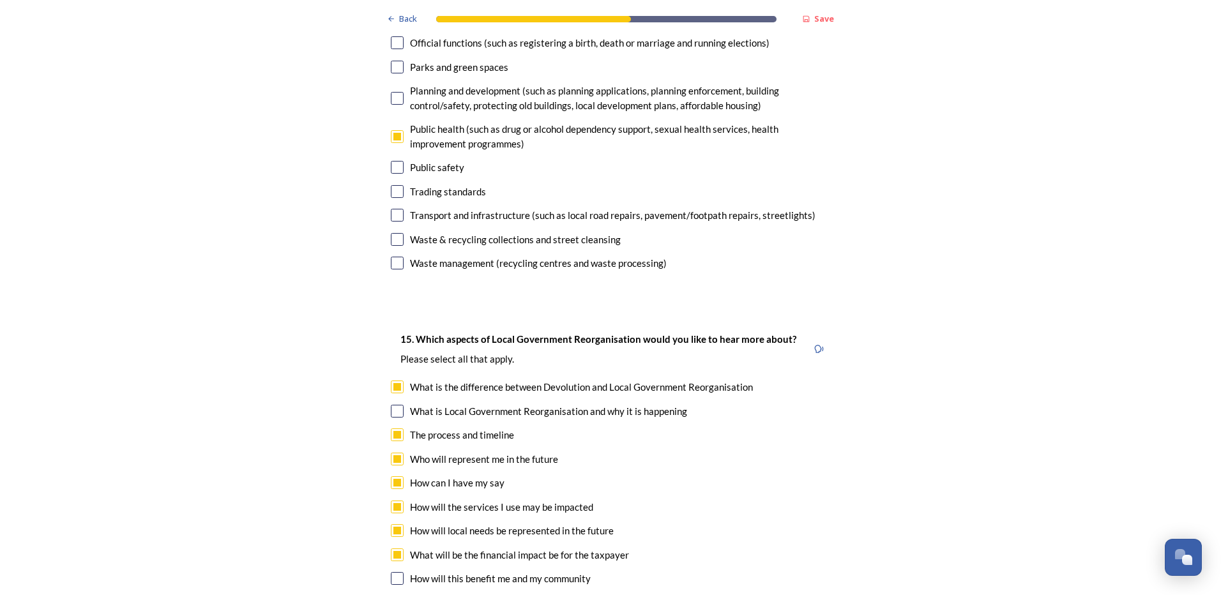
checkbox input "true"
drag, startPoint x: 395, startPoint y: 538, endPoint x: 417, endPoint y: 486, distance: 56.4
click at [394, 595] on input "checkbox" at bounding box center [397, 603] width 13 height 13
checkbox input "true"
click at [393, 405] on input "checkbox" at bounding box center [397, 411] width 13 height 13
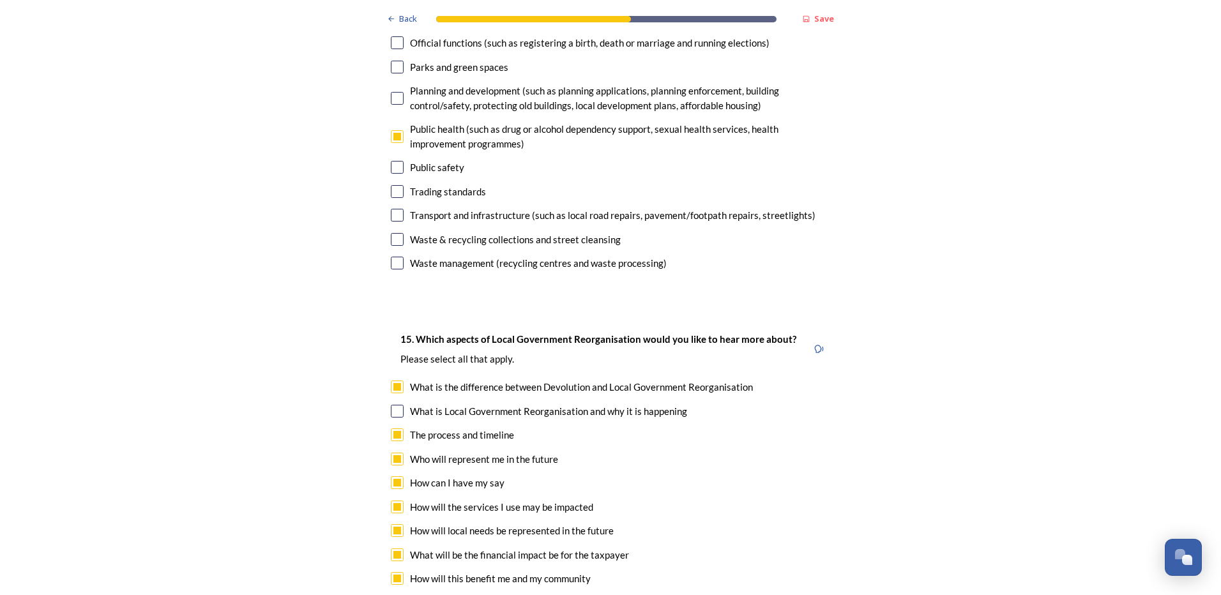
checkbox input "true"
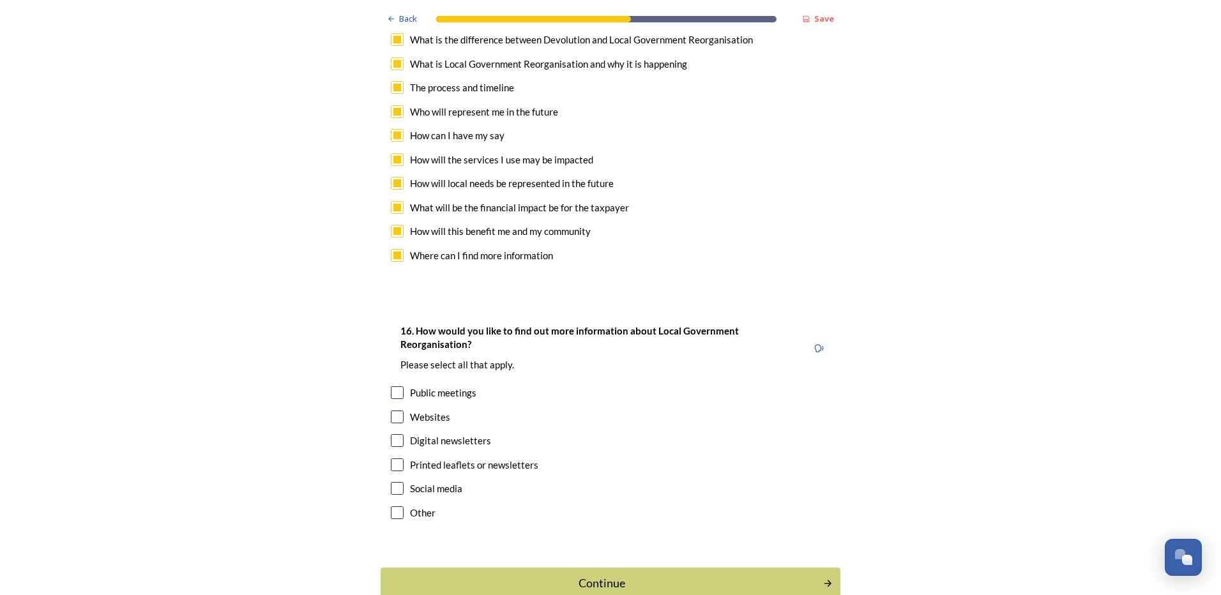
scroll to position [3802, 0]
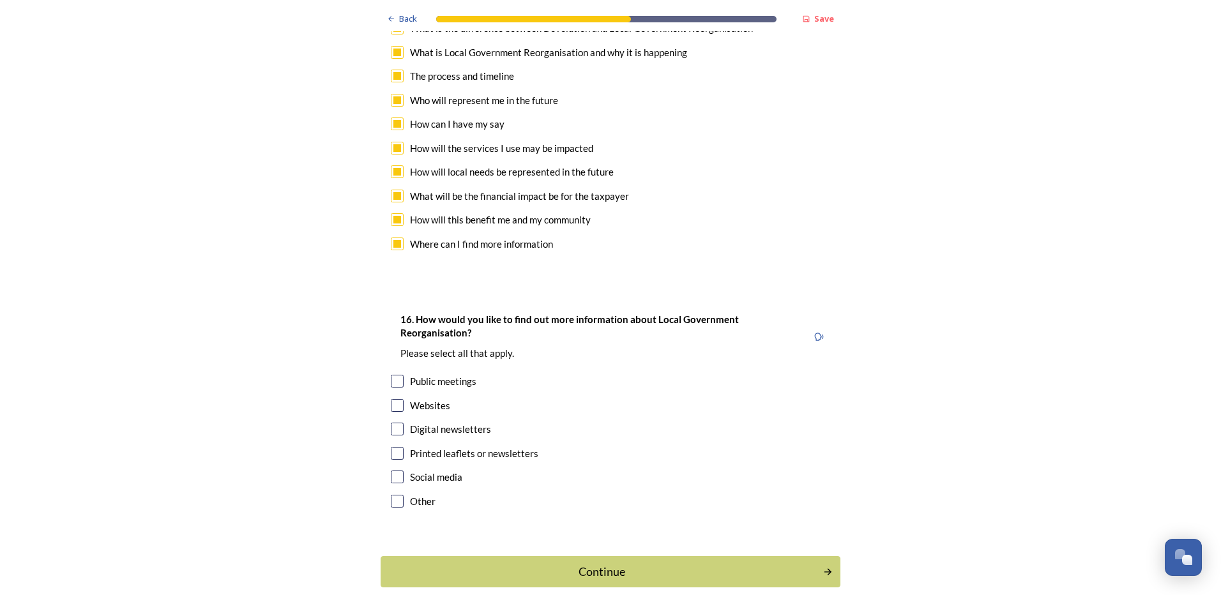
click at [395, 423] on input "checkbox" at bounding box center [397, 429] width 13 height 13
checkbox input "true"
click at [391, 471] on input "checkbox" at bounding box center [397, 477] width 13 height 13
checkbox input "true"
click at [616, 563] on div "Continue" at bounding box center [602, 571] width 432 height 17
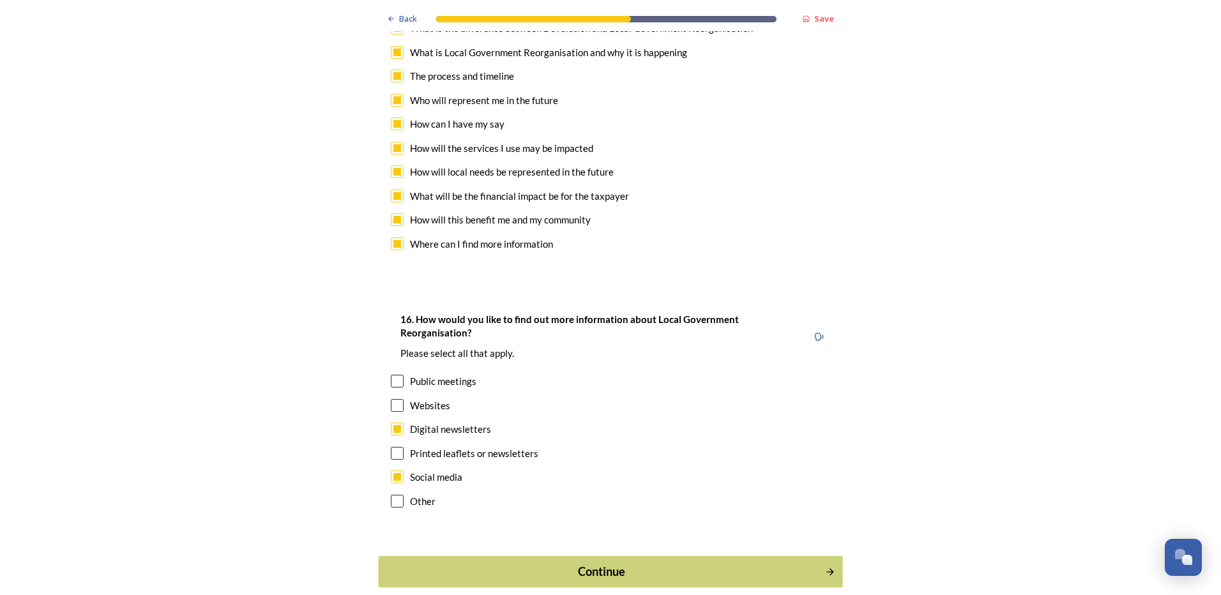
scroll to position [0, 0]
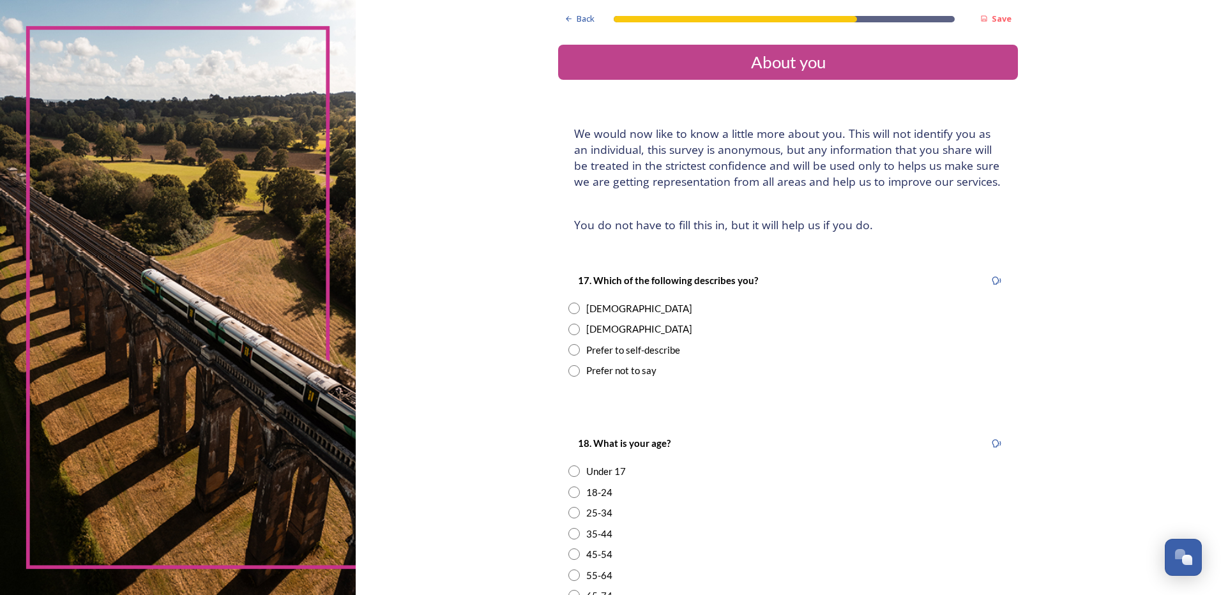
click at [574, 313] on input "radio" at bounding box center [574, 308] width 11 height 11
radio input "true"
click at [572, 576] on input "radio" at bounding box center [574, 575] width 11 height 11
radio input "true"
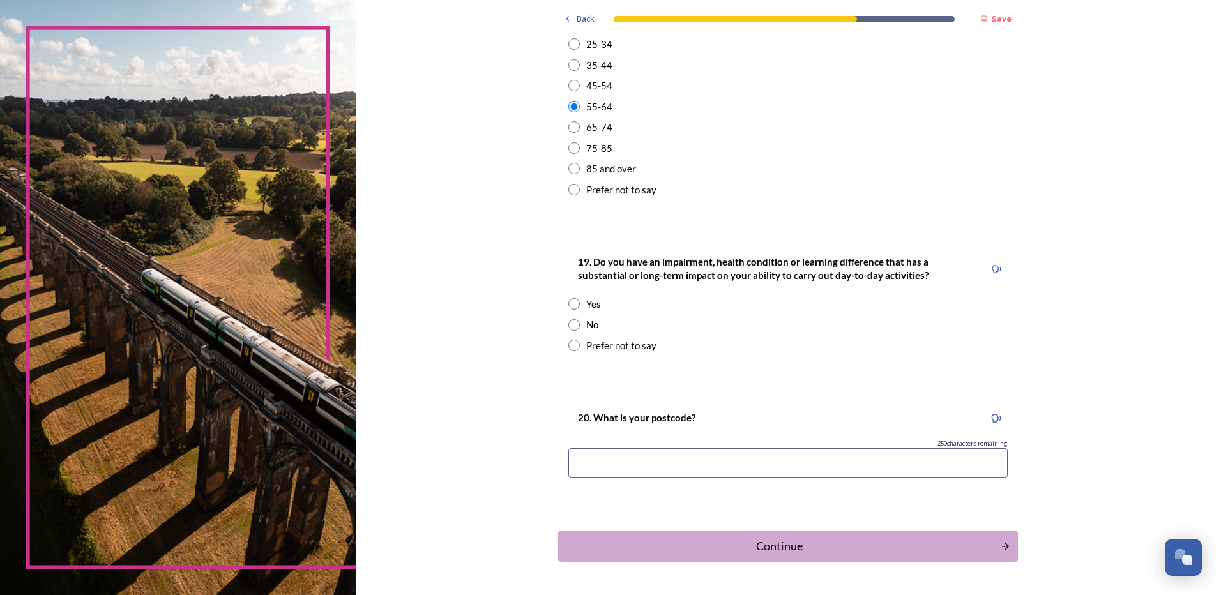
scroll to position [477, 0]
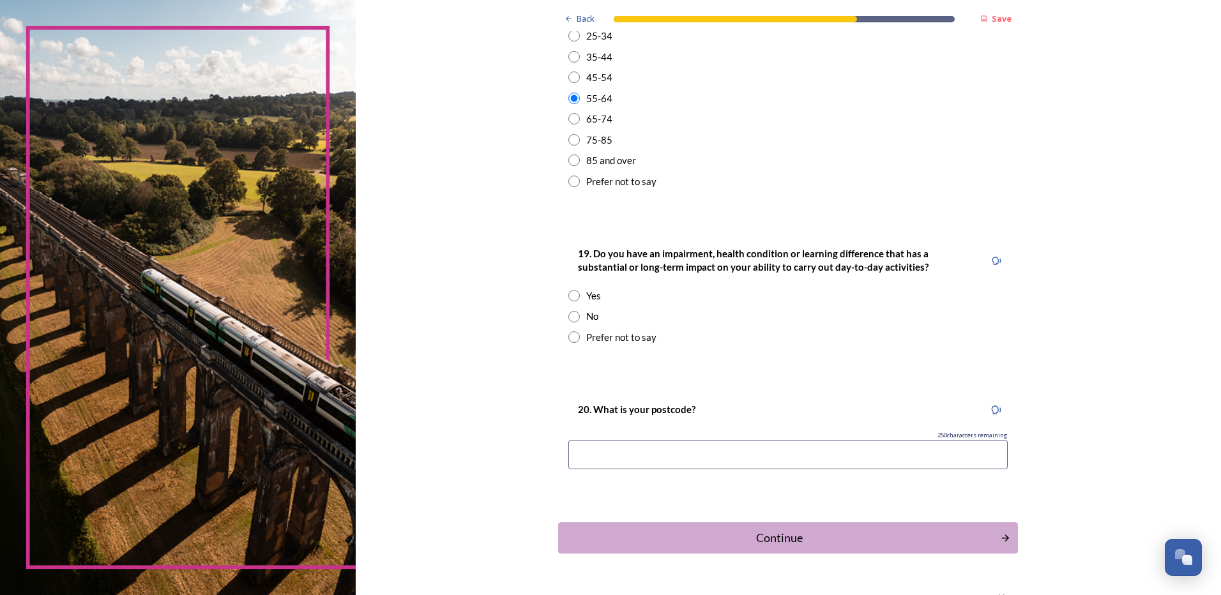
click at [569, 317] on input "radio" at bounding box center [574, 316] width 11 height 11
radio input "true"
click at [708, 459] on input at bounding box center [788, 454] width 439 height 29
type input "PO200JJ"
click at [772, 541] on div "Continue" at bounding box center [779, 538] width 432 height 17
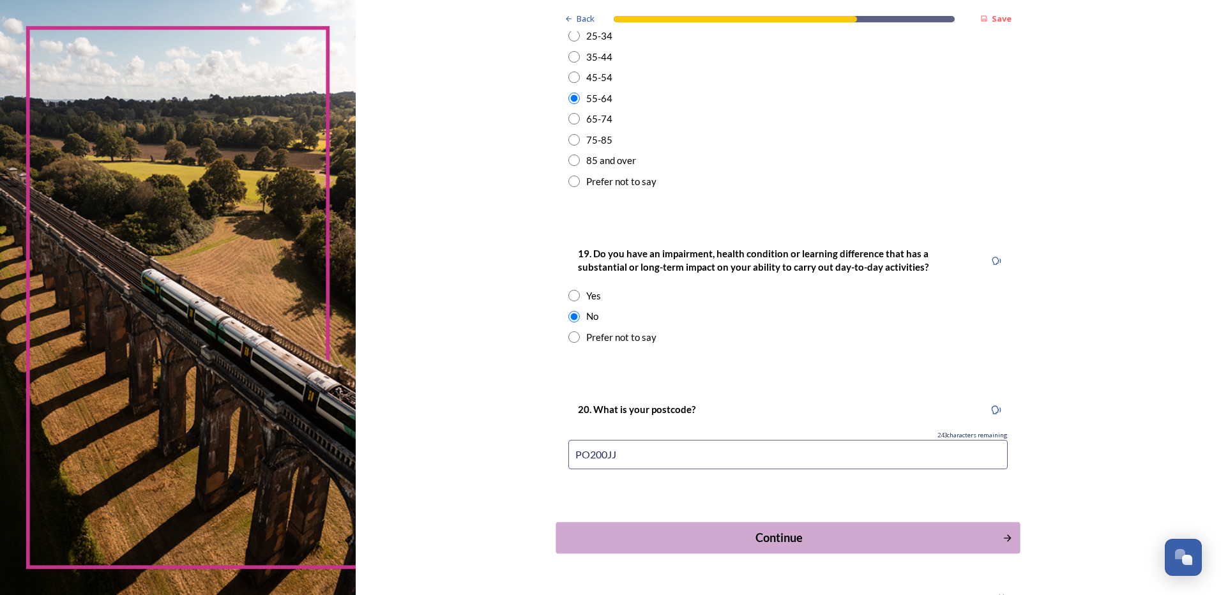
scroll to position [0, 0]
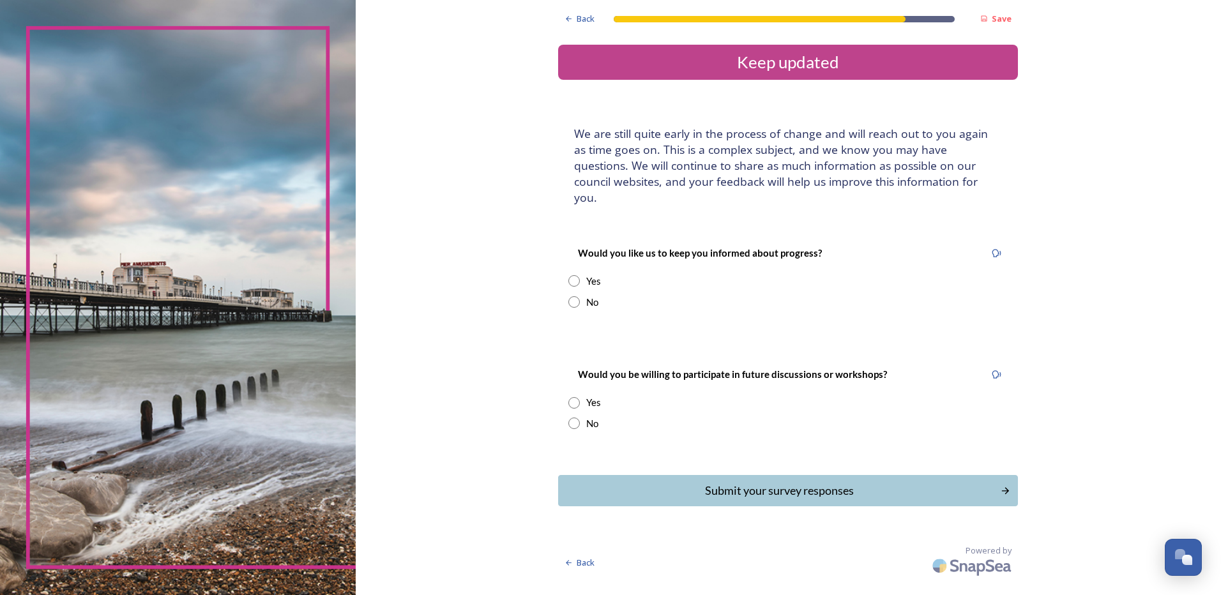
click at [572, 275] on input "radio" at bounding box center [574, 280] width 11 height 11
radio input "true"
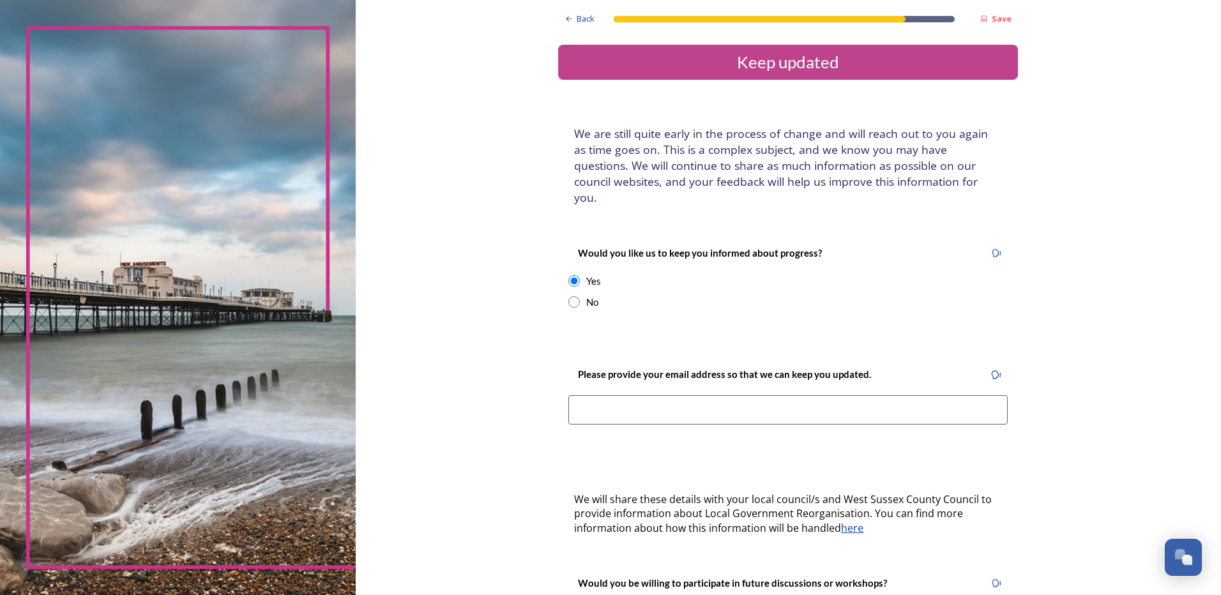
click at [650, 396] on input at bounding box center [788, 409] width 439 height 29
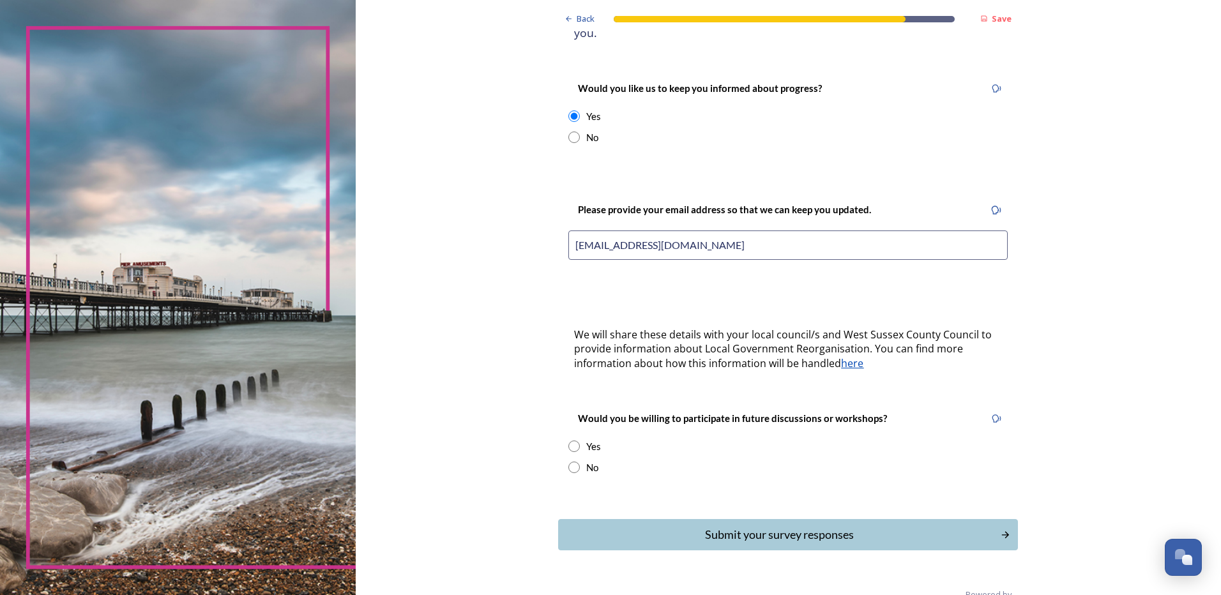
scroll to position [178, 0]
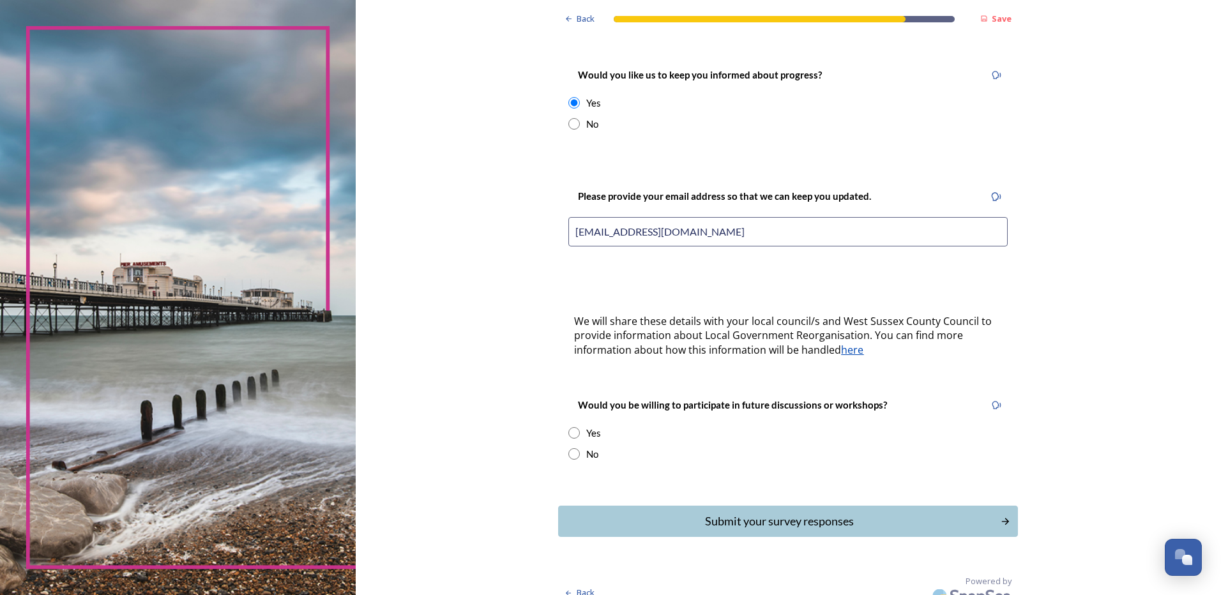
type input "janeymary42@gmail.com"
click at [569, 427] on input "radio" at bounding box center [574, 432] width 11 height 11
radio input "true"
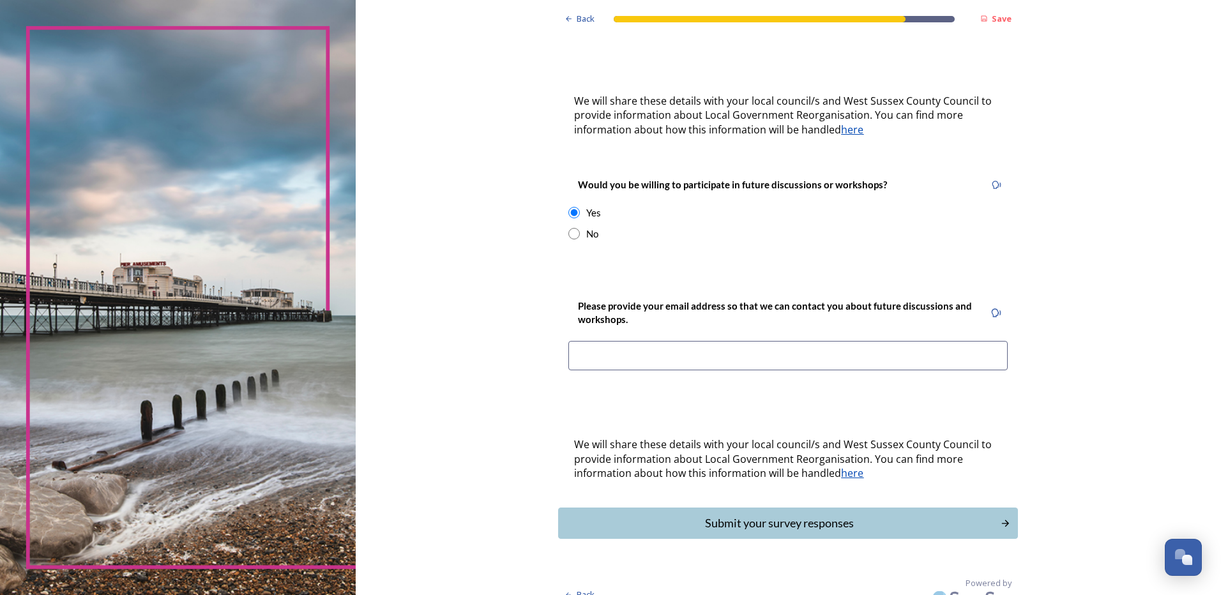
scroll to position [400, 0]
click at [608, 340] on input at bounding box center [788, 354] width 439 height 29
type input "janeymary42@gmail.com"
click at [745, 519] on button "Submit your survey responses" at bounding box center [788, 522] width 464 height 31
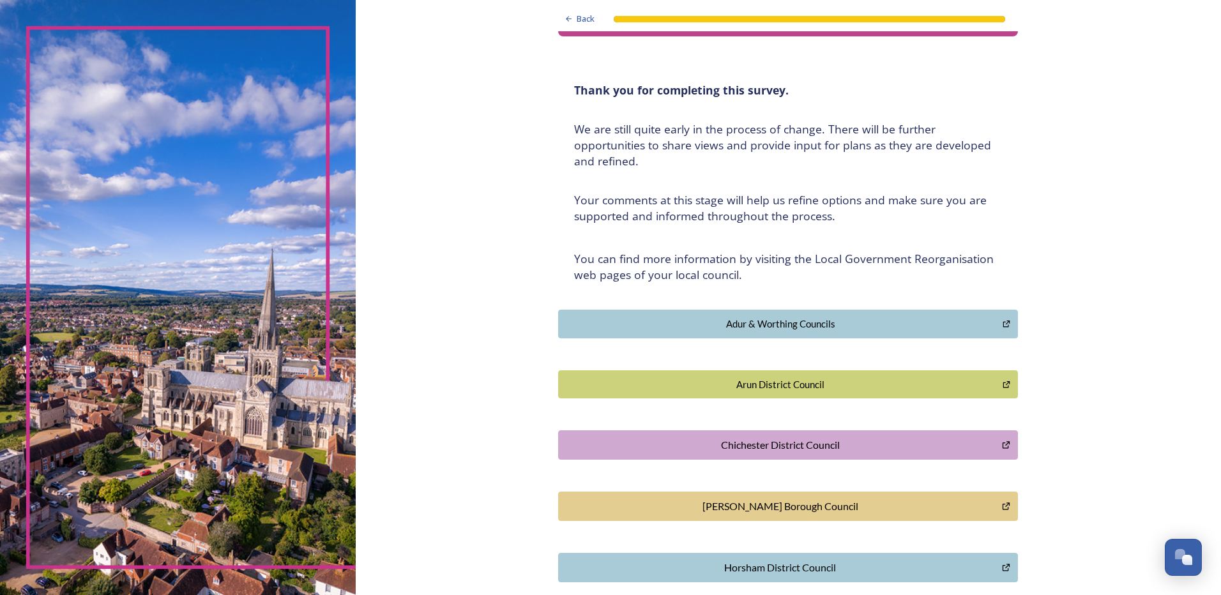
scroll to position [50, 0]
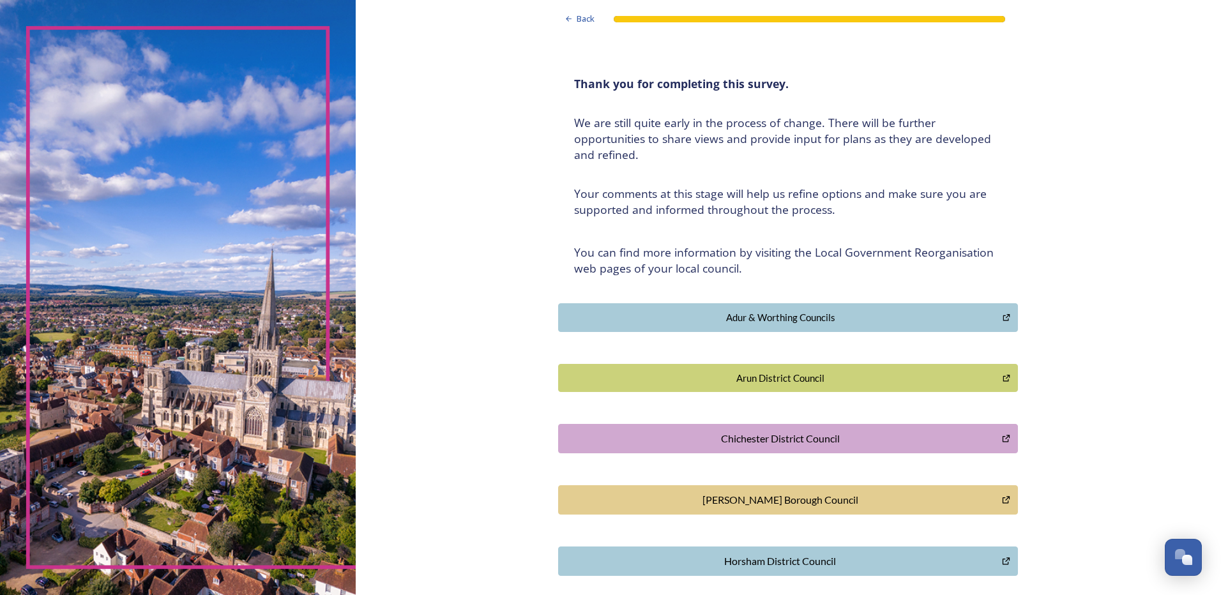
click at [814, 436] on div "Chichester District Council" at bounding box center [780, 438] width 430 height 15
